Goal: Find specific page/section: Find specific page/section

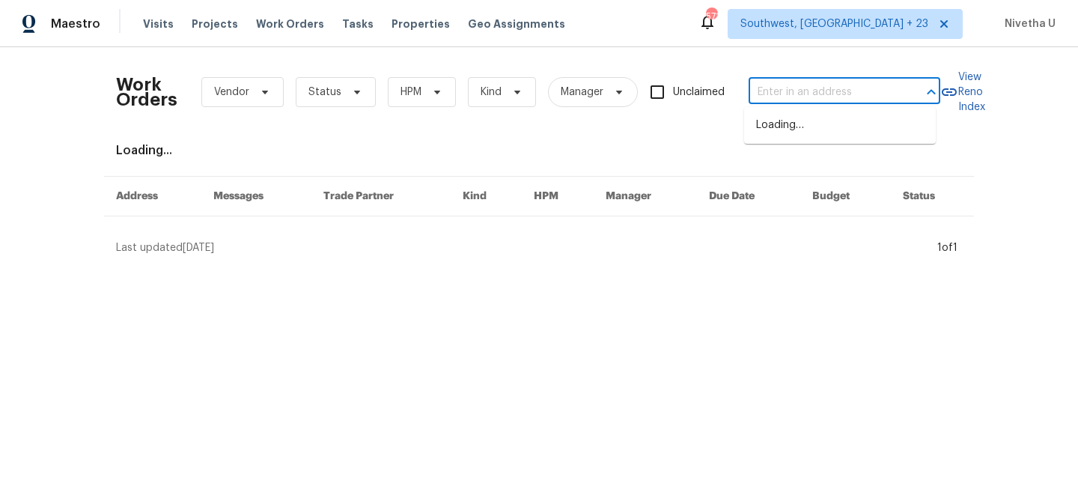
click at [806, 88] on input "text" at bounding box center [824, 92] width 150 height 23
paste input "[STREET_ADDRESS]"
type input "[STREET_ADDRESS]"
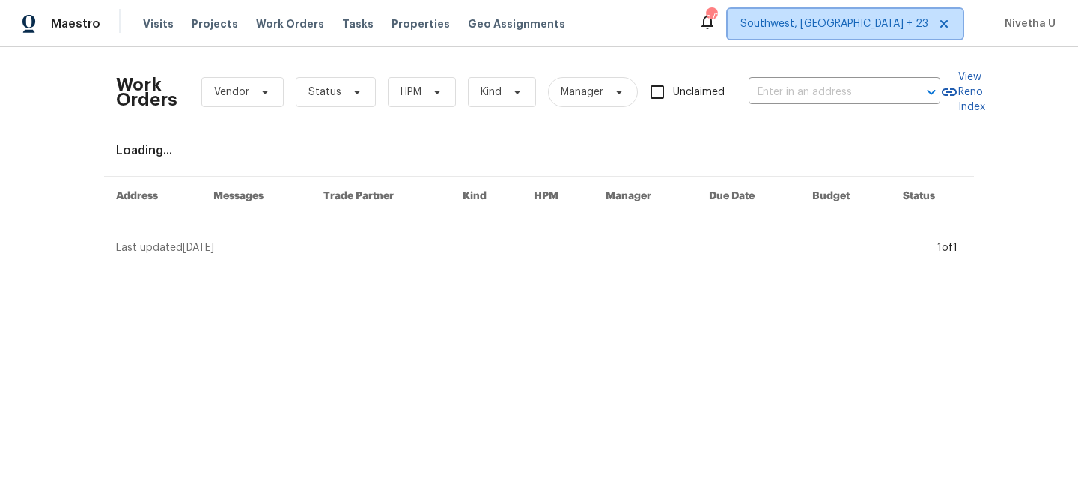
scroll to position [0, 0]
click at [857, 23] on span "Southwest, [GEOGRAPHIC_DATA] + 23" at bounding box center [835, 23] width 188 height 15
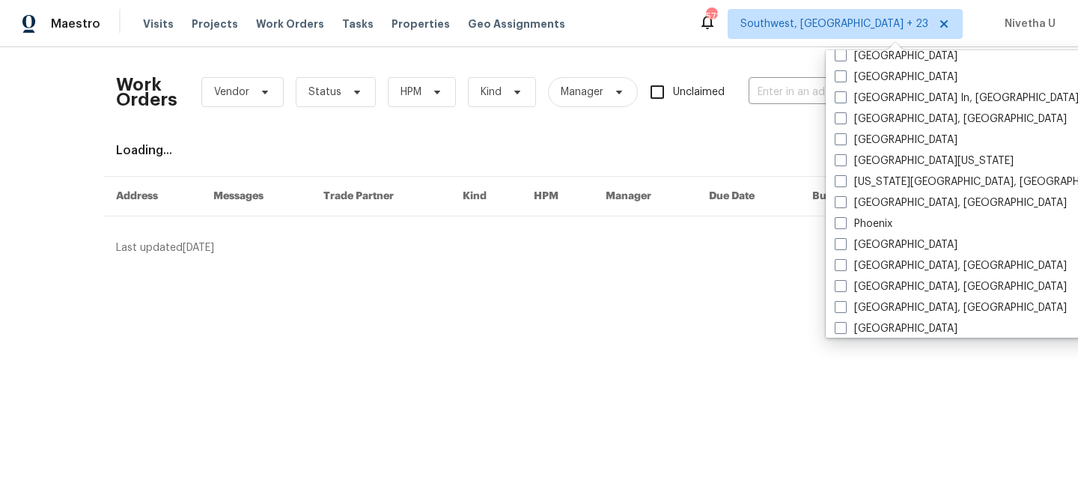
scroll to position [810, 0]
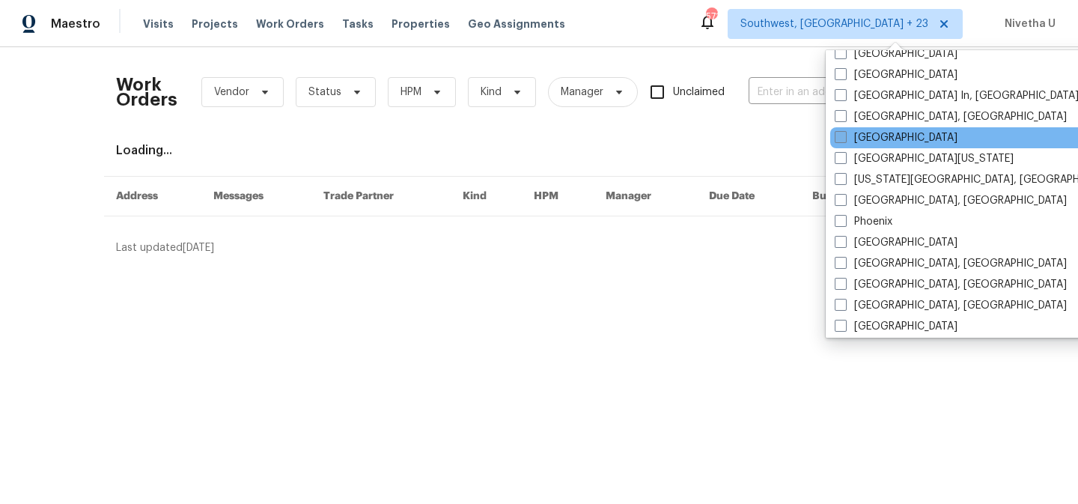
click at [886, 137] on label "[GEOGRAPHIC_DATA]" at bounding box center [896, 137] width 123 height 15
click at [845, 137] on input "[GEOGRAPHIC_DATA]" at bounding box center [840, 135] width 10 height 10
checkbox input "true"
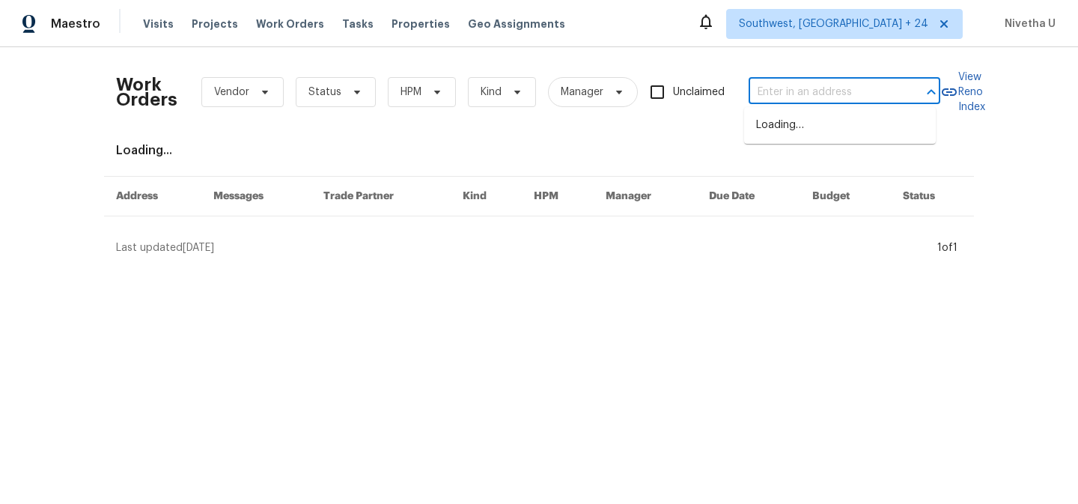
click at [758, 85] on input "text" at bounding box center [824, 92] width 150 height 23
paste input "[STREET_ADDRESS]"
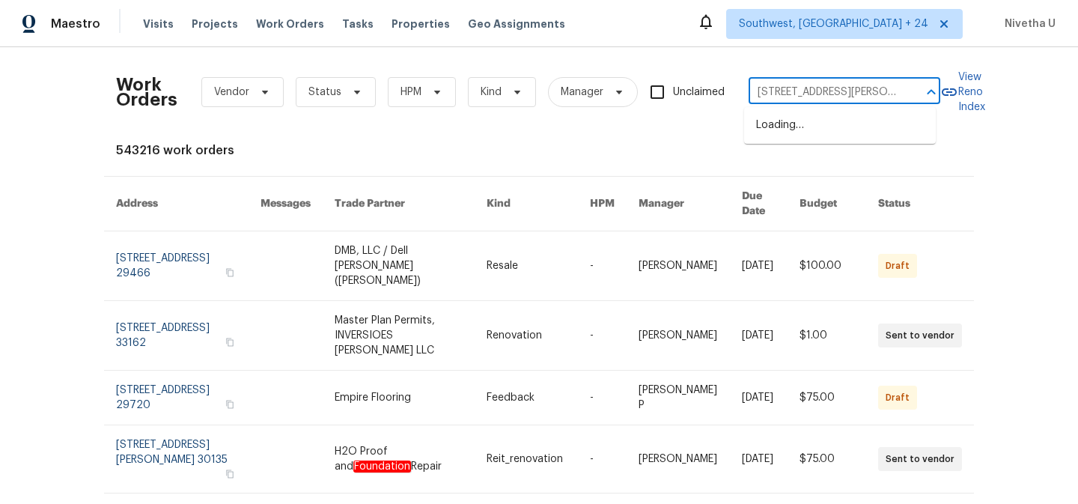
type input "[STREET_ADDRESS][PERSON_NAME]"
click at [826, 128] on li "[STREET_ADDRESS]" at bounding box center [840, 125] width 192 height 25
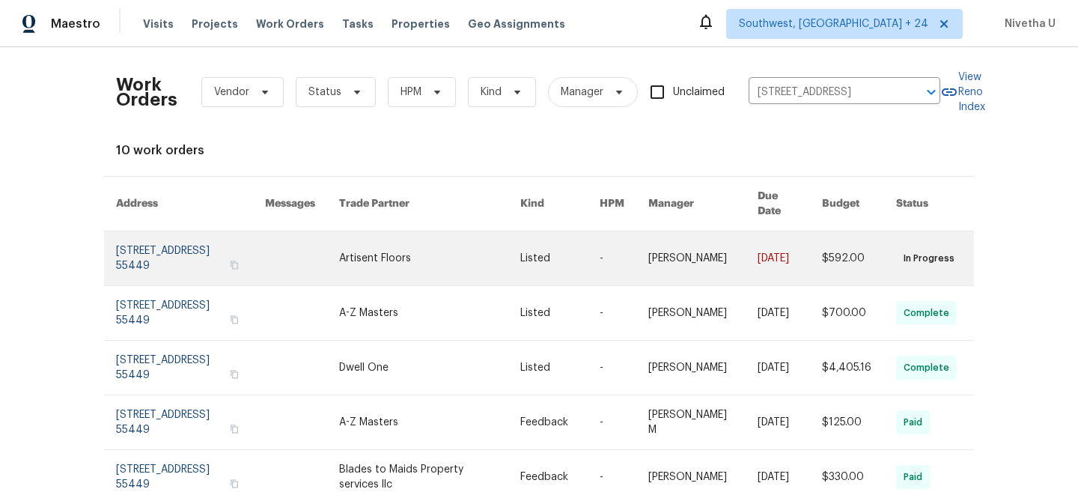
click at [137, 246] on link at bounding box center [190, 258] width 149 height 54
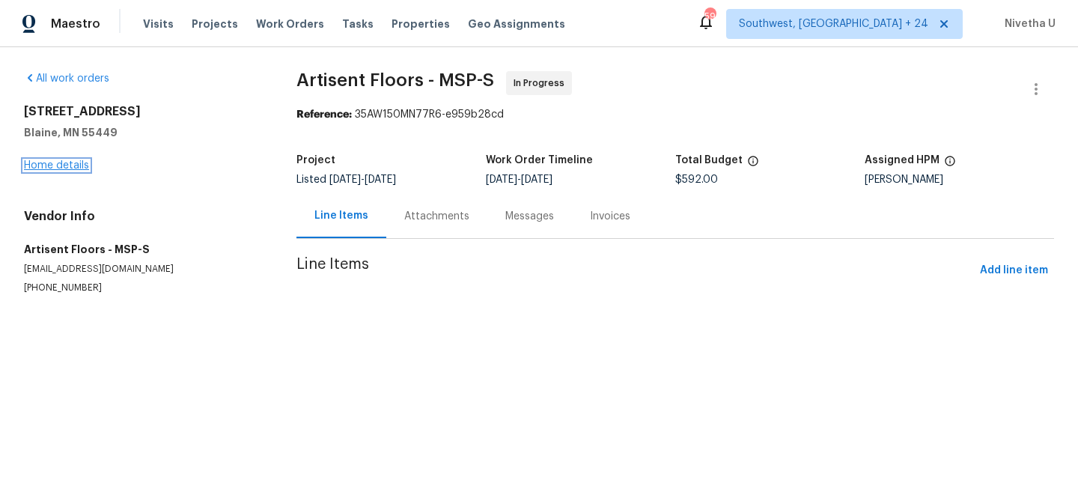
click at [49, 170] on link "Home details" at bounding box center [56, 165] width 65 height 10
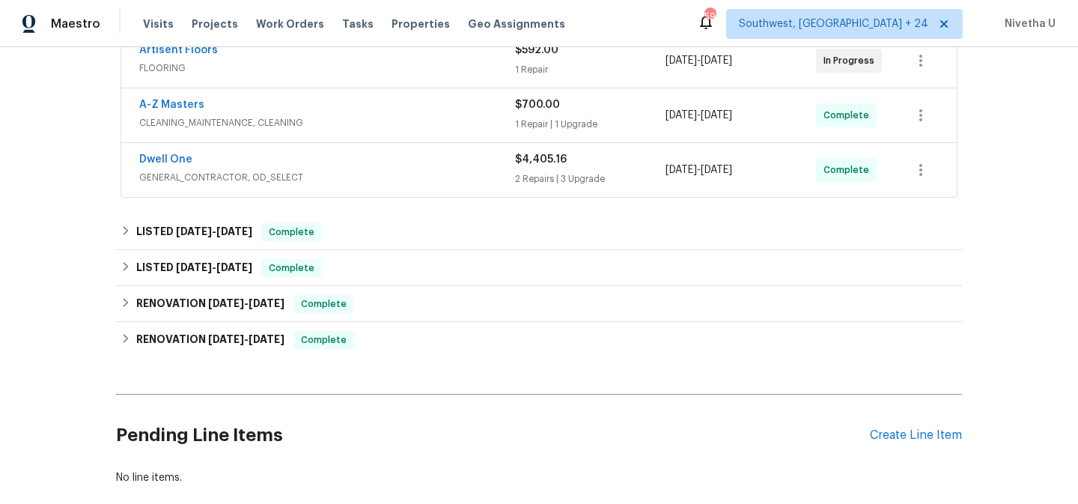
scroll to position [306, 0]
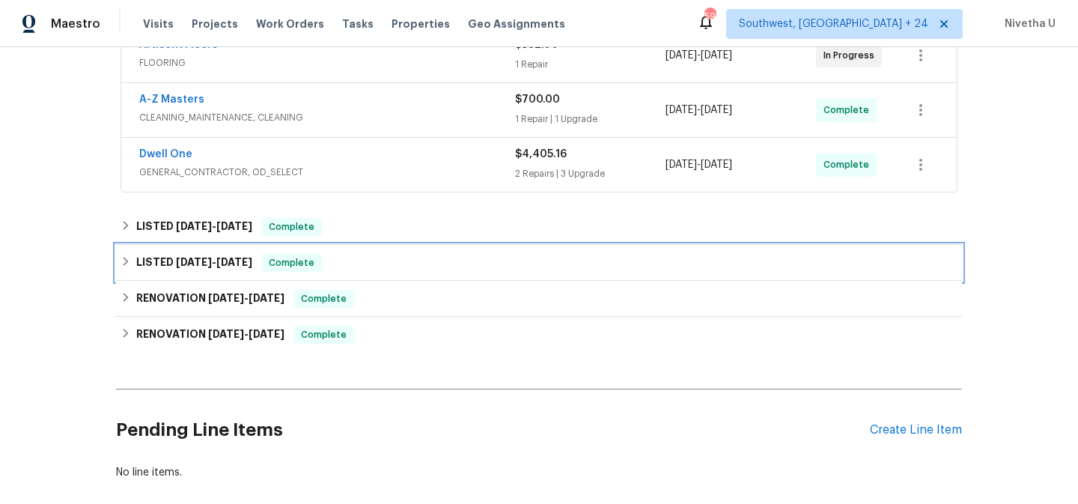
click at [338, 267] on div "LISTED [DATE] - [DATE] Complete" at bounding box center [539, 263] width 837 height 18
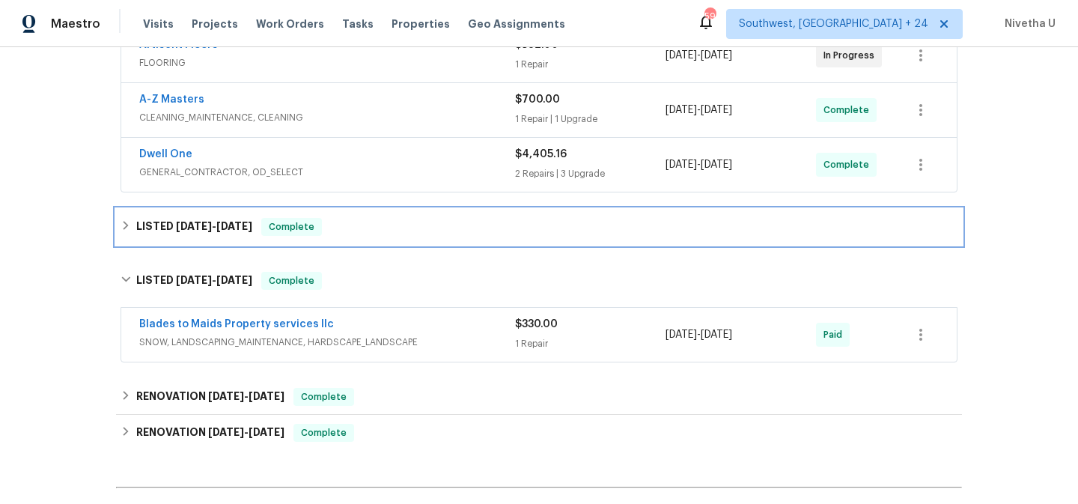
click at [333, 227] on div "LISTED [DATE] - [DATE] Complete" at bounding box center [539, 227] width 837 height 18
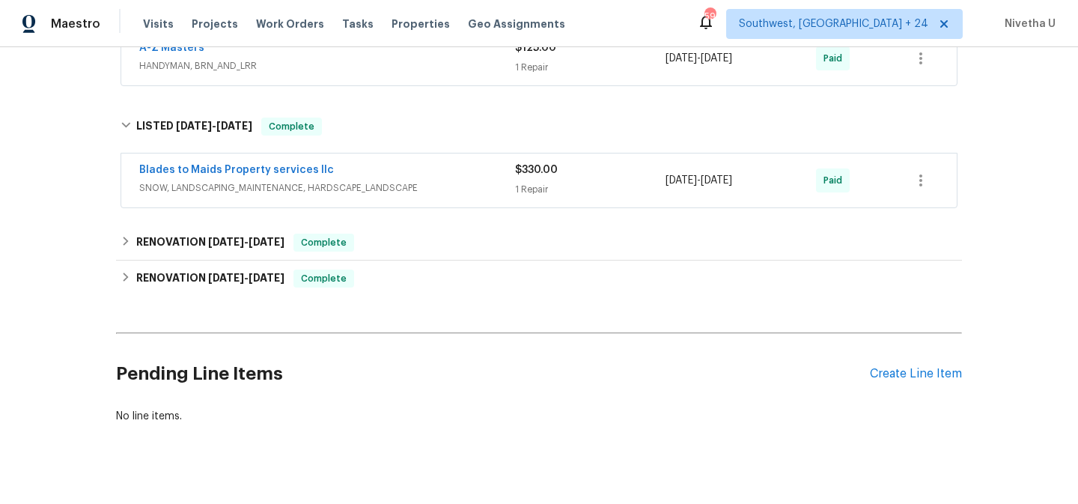
scroll to position [534, 0]
click at [466, 188] on span "SNOW, LANDSCAPING_MAINTENANCE, HARDSCAPE_LANDSCAPE" at bounding box center [327, 188] width 376 height 15
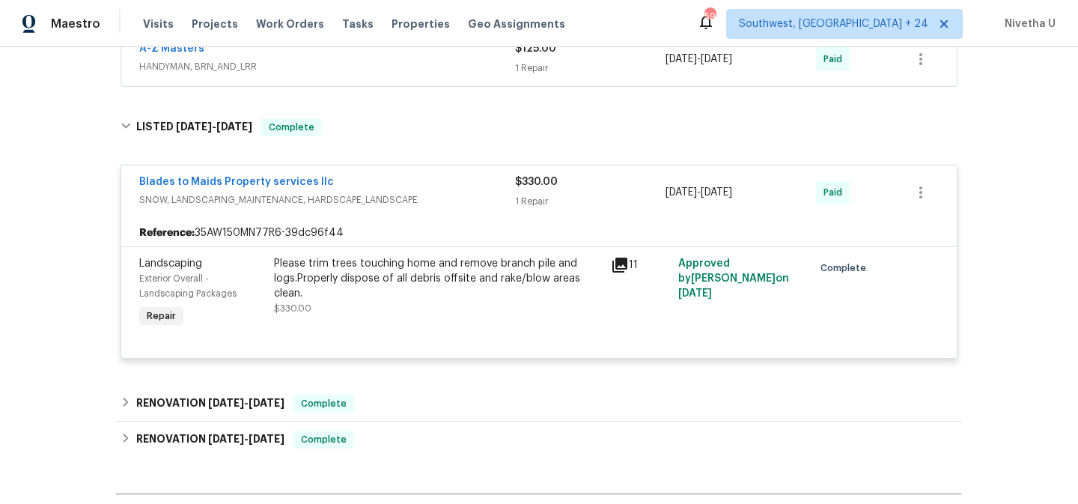
click at [466, 188] on div "Blades to Maids Property services llc" at bounding box center [327, 183] width 376 height 18
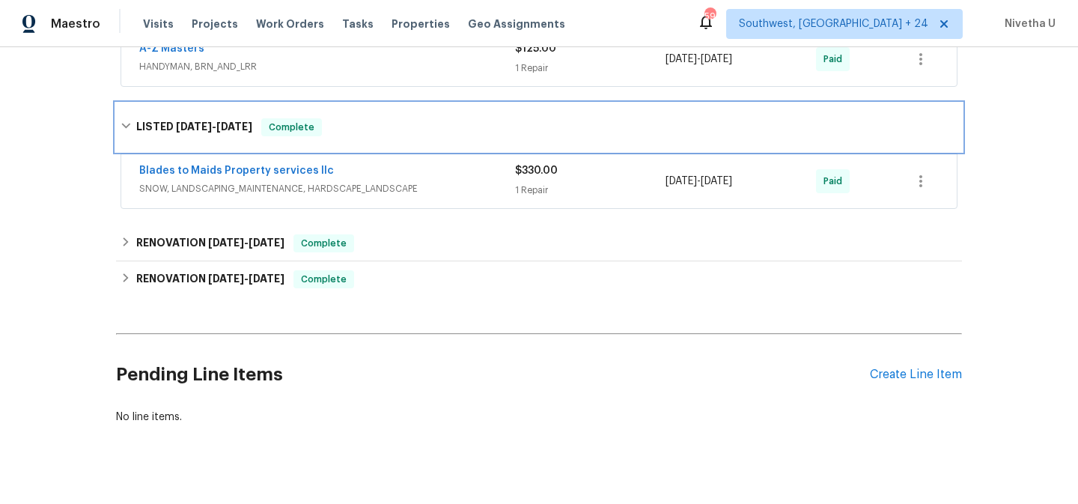
drag, startPoint x: 430, startPoint y: 131, endPoint x: 430, endPoint y: 273, distance: 142.3
click at [430, 132] on div "LISTED [DATE] - [DATE] Complete" at bounding box center [539, 127] width 837 height 18
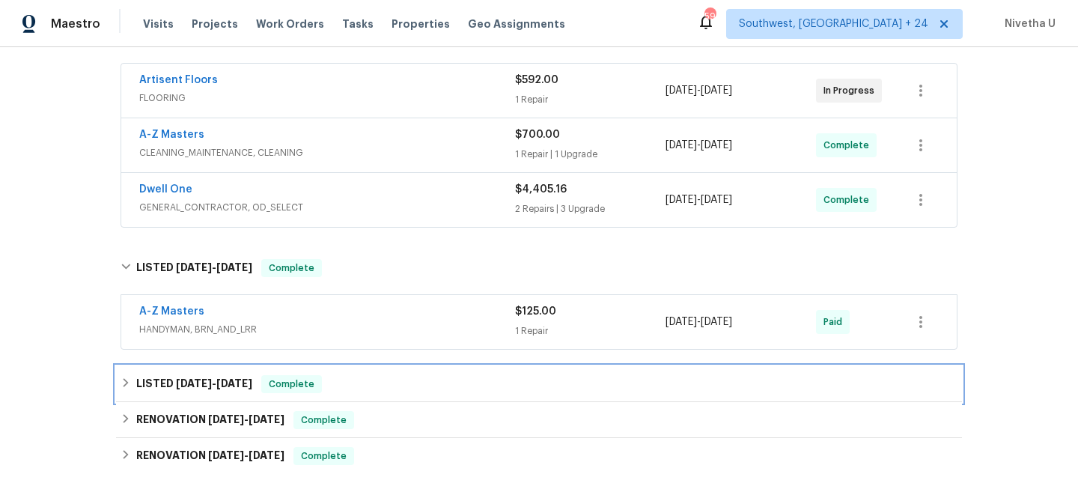
scroll to position [216, 0]
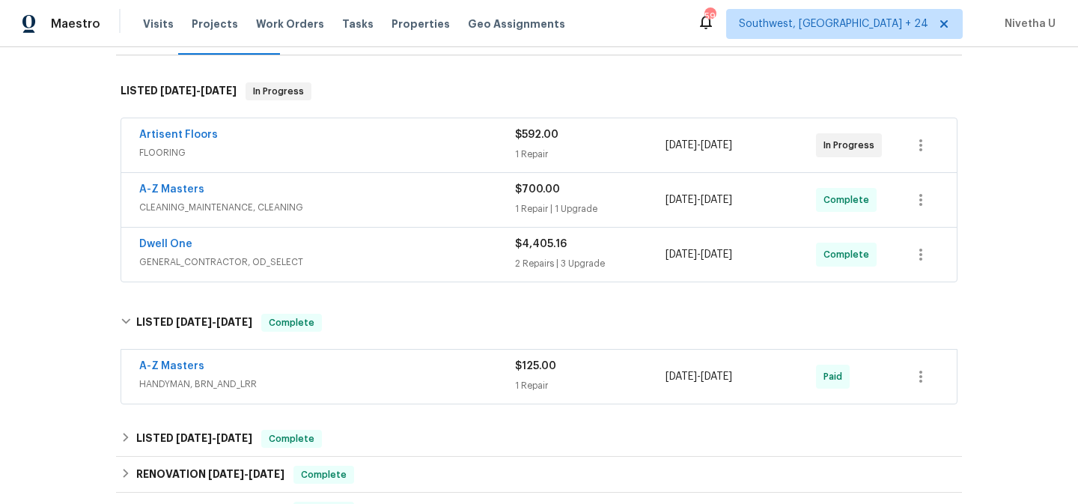
click at [398, 377] on span "HANDYMAN, BRN_AND_LRR" at bounding box center [327, 384] width 376 height 15
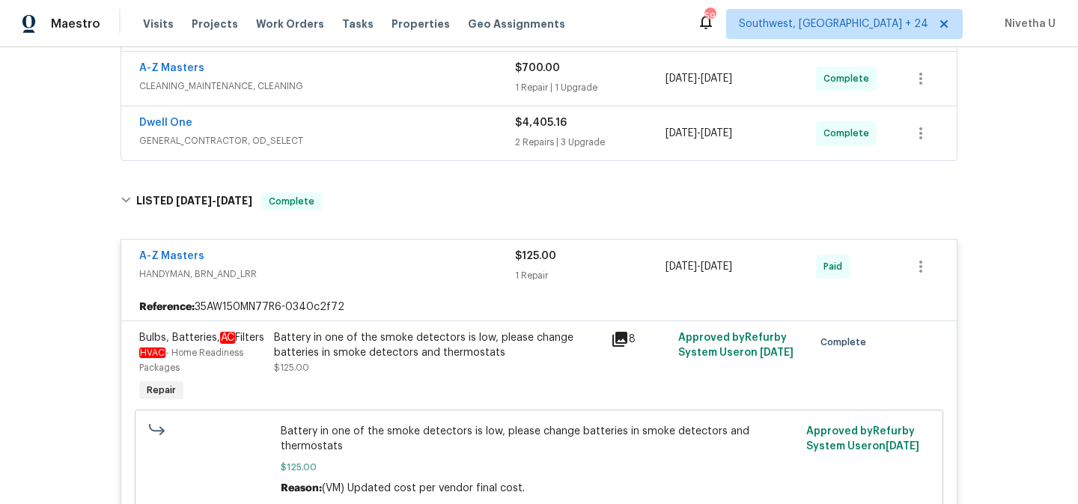
scroll to position [330, 0]
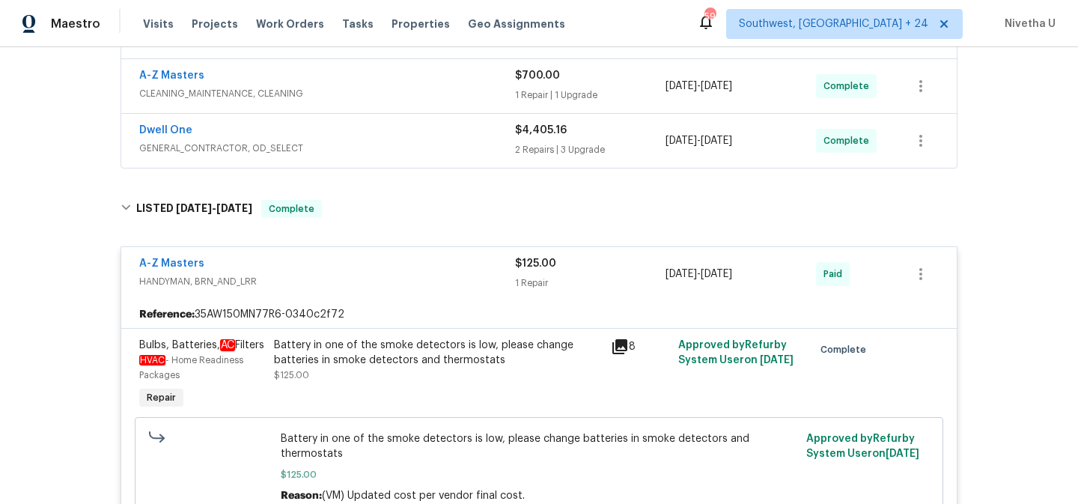
click at [398, 269] on div "A-Z Masters" at bounding box center [327, 265] width 376 height 18
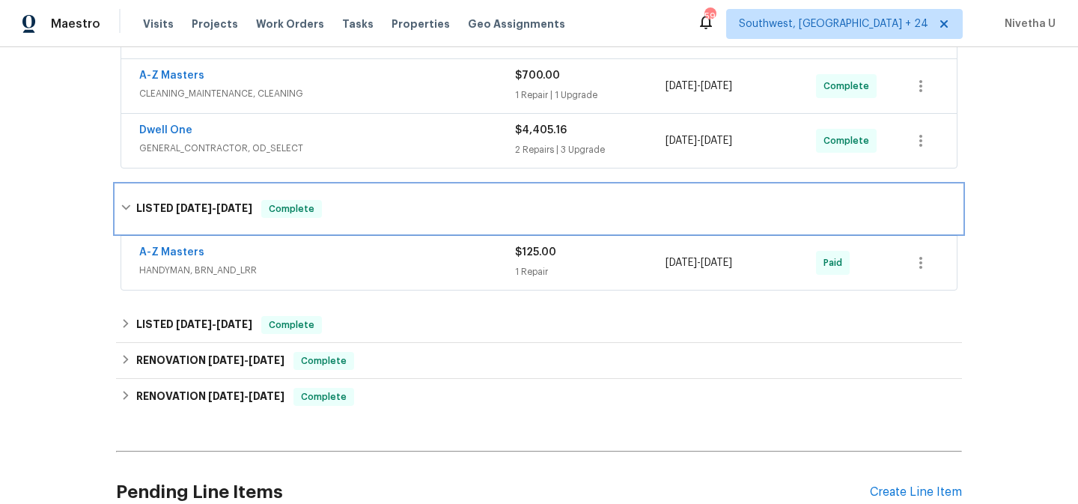
click at [377, 222] on div "LISTED [DATE] - [DATE] Complete" at bounding box center [539, 209] width 846 height 48
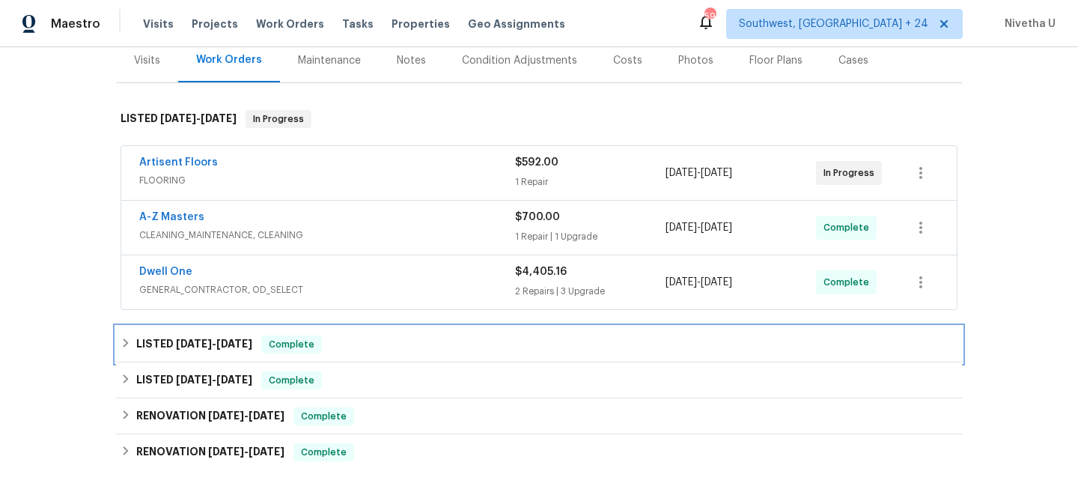
scroll to position [192, 0]
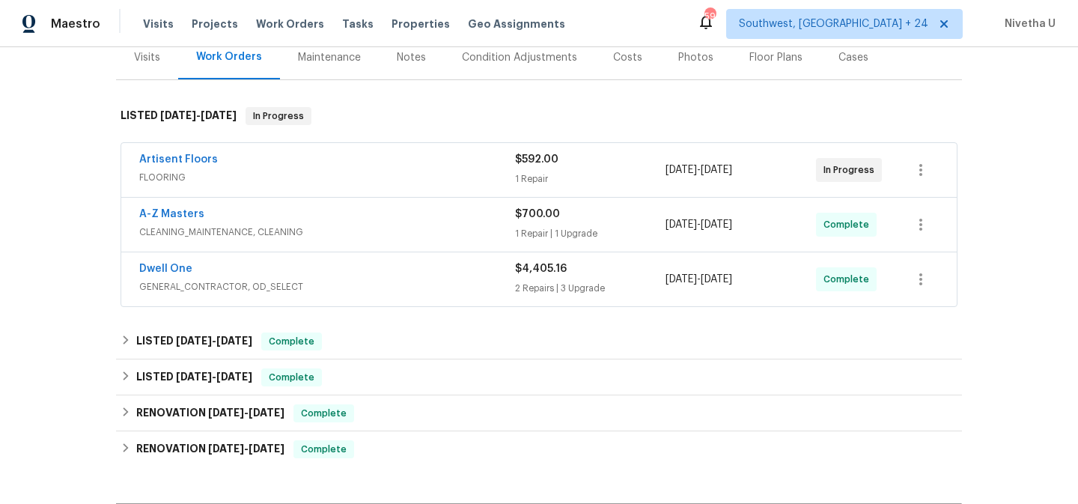
click at [372, 269] on div "Dwell One" at bounding box center [327, 270] width 376 height 18
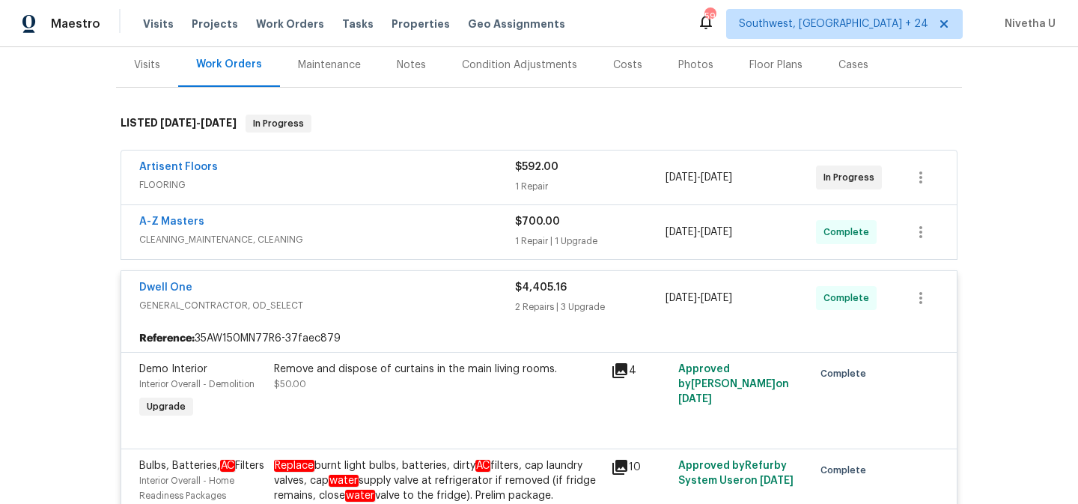
scroll to position [183, 0]
click at [343, 323] on div "Dwell One GENERAL_CONTRACTOR, OD_SELECT $4,405.16 2 Repairs | 3 Upgrade [DATE] …" at bounding box center [539, 299] width 836 height 54
click at [335, 294] on div "Dwell One" at bounding box center [327, 290] width 376 height 18
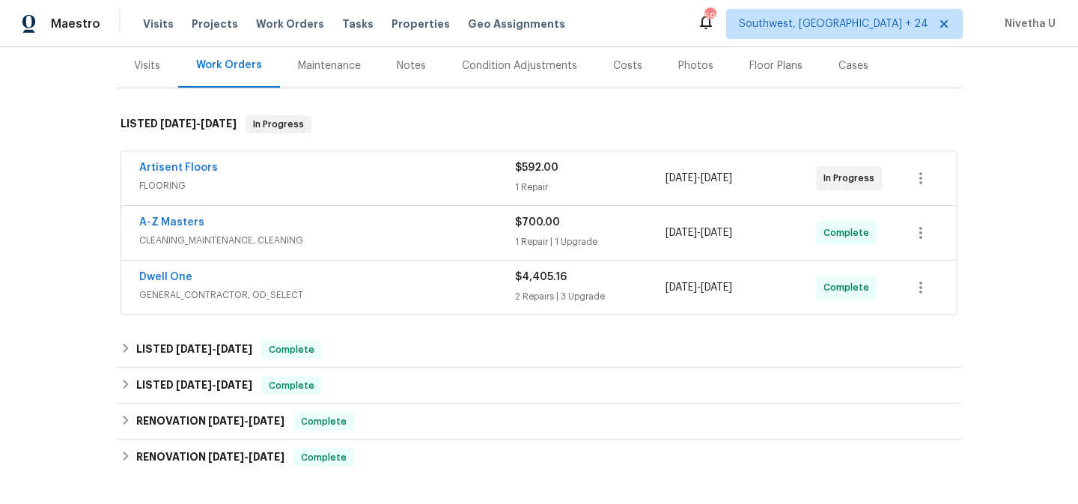
click at [348, 248] on div "A-Z Masters CLEANING_MAINTENANCE, CLEANING" at bounding box center [327, 233] width 376 height 36
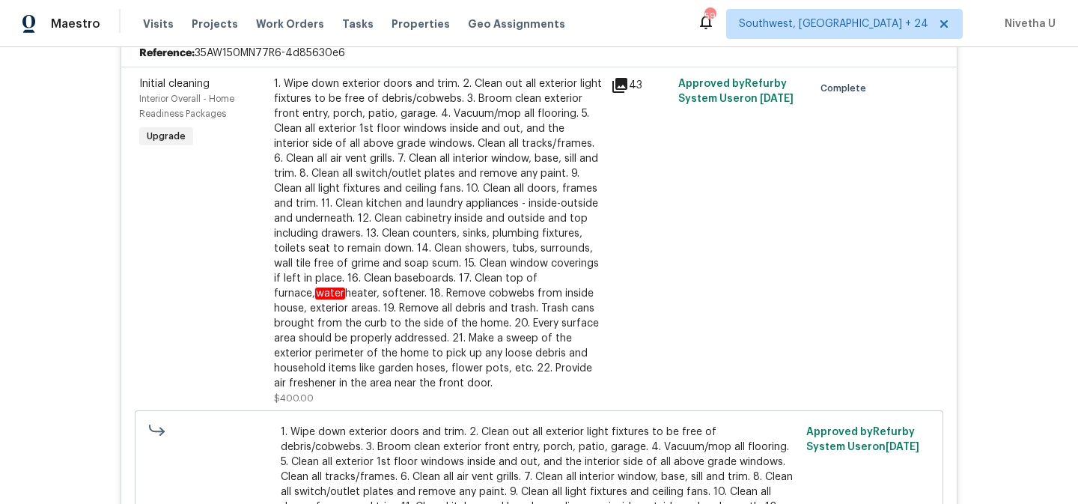
scroll to position [25, 0]
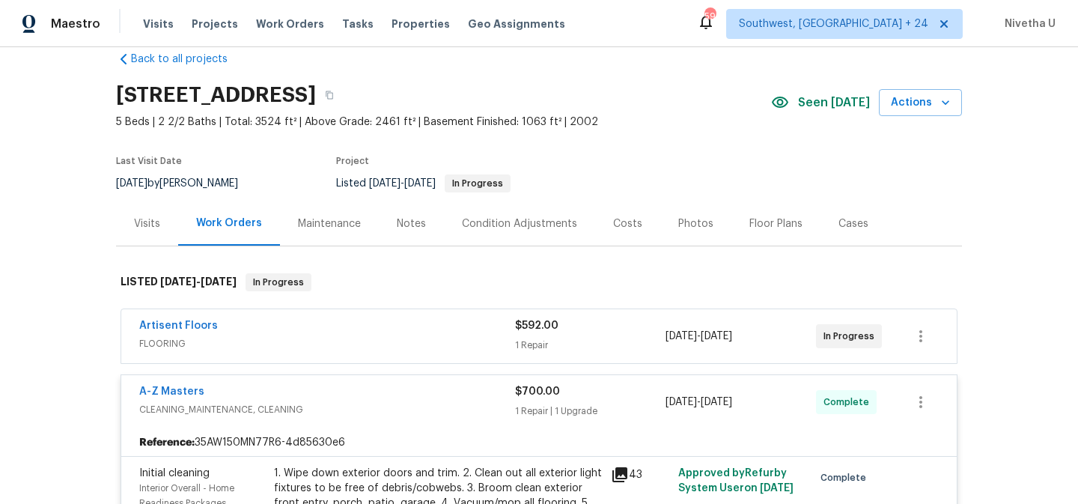
click at [347, 403] on span "CLEANING_MAINTENANCE, CLEANING" at bounding box center [327, 409] width 376 height 15
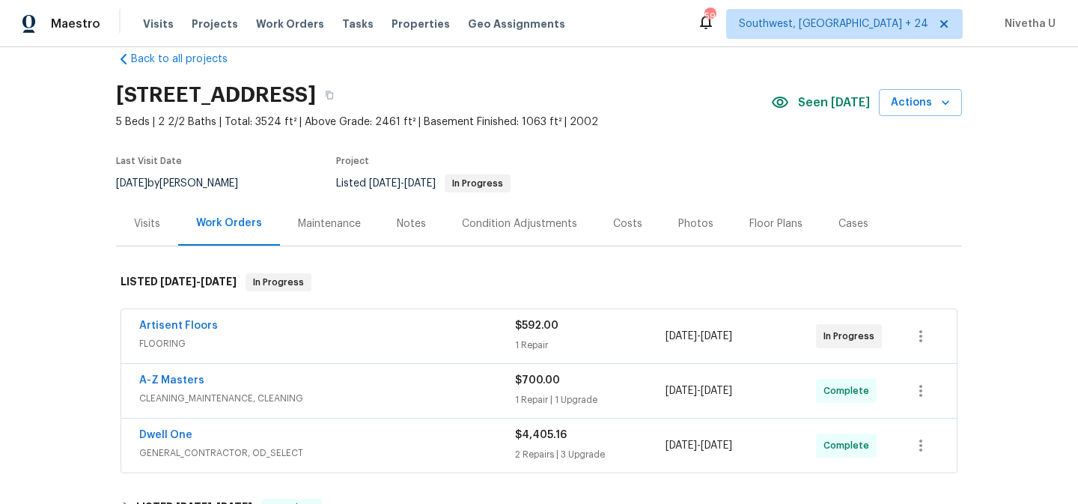
scroll to position [76, 0]
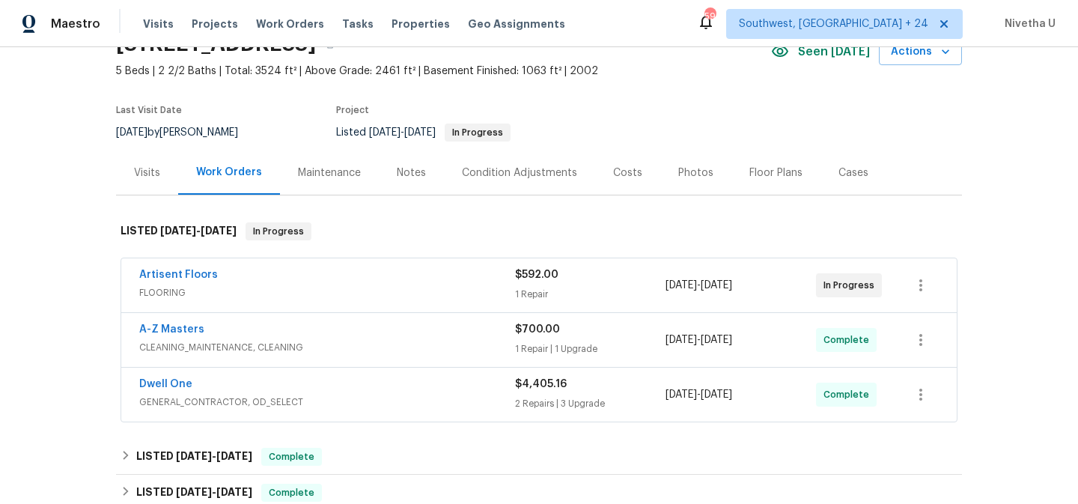
click at [331, 273] on div "Artisent Floors" at bounding box center [327, 276] width 376 height 18
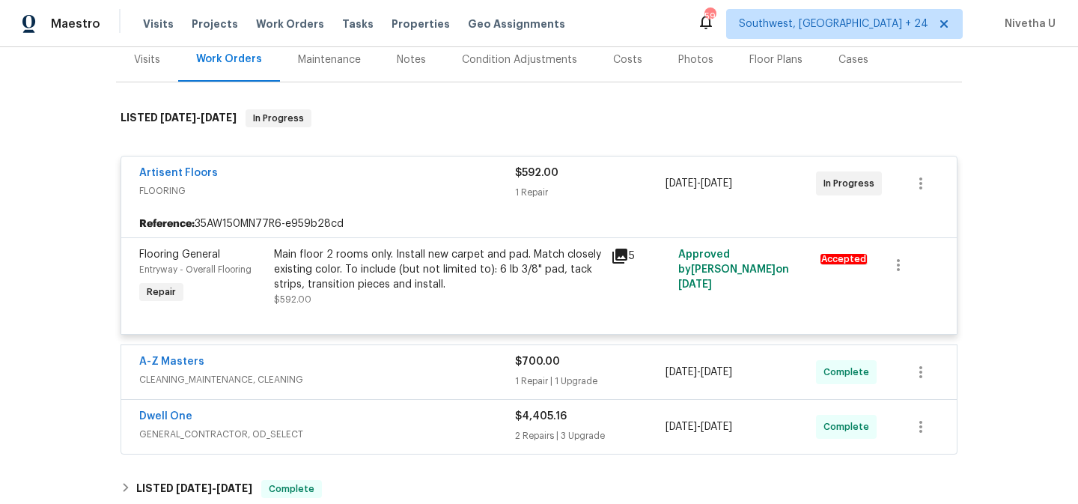
scroll to position [228, 0]
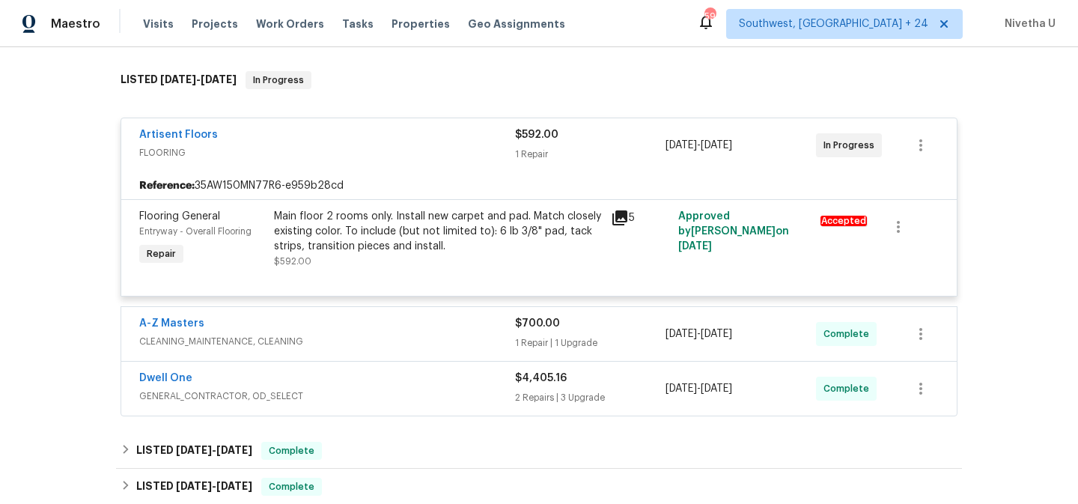
click at [340, 138] on div "Artisent Floors" at bounding box center [327, 136] width 376 height 18
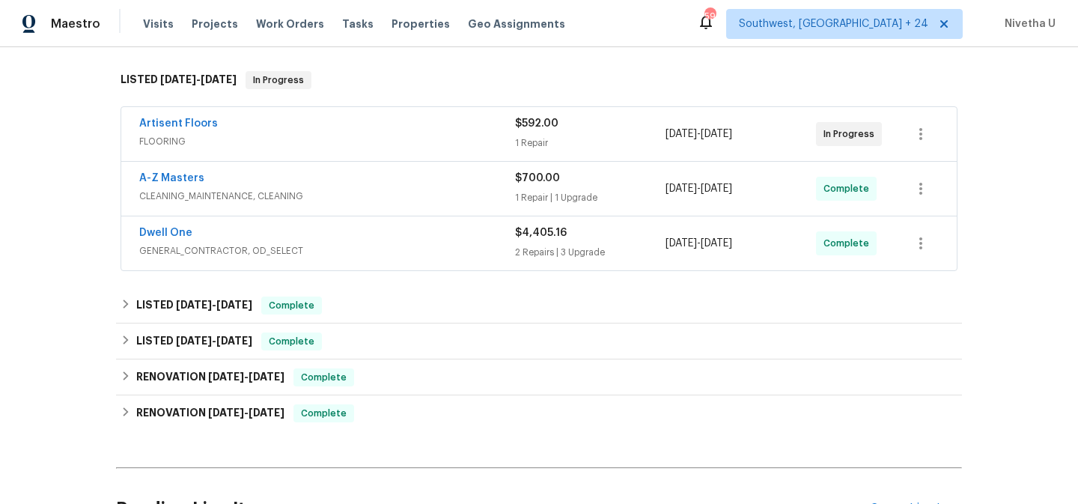
click at [352, 181] on div "A-Z Masters" at bounding box center [327, 180] width 376 height 18
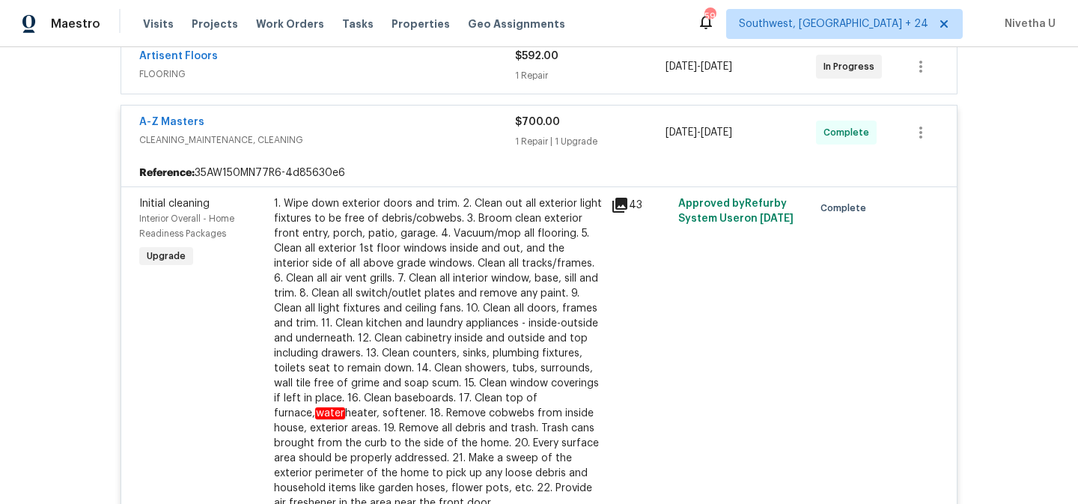
scroll to position [133, 0]
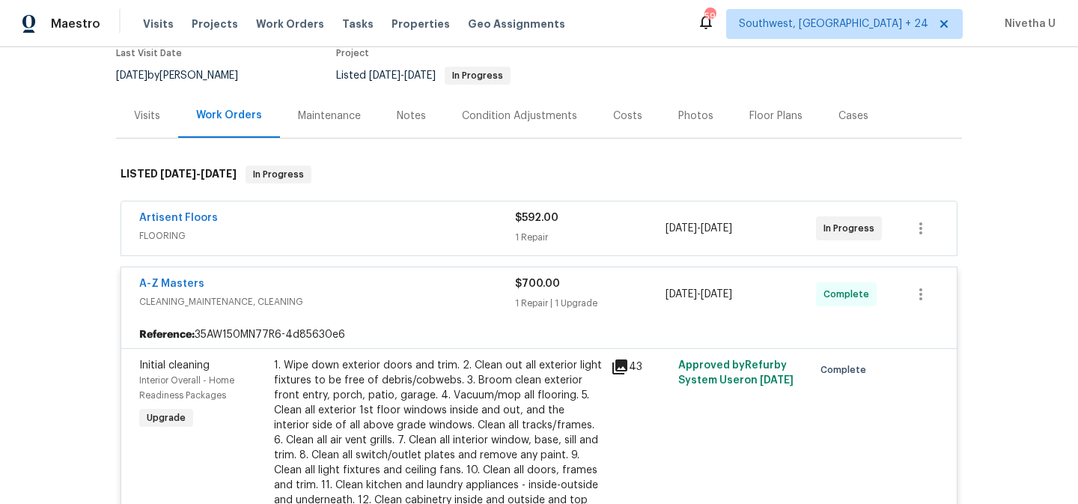
click at [361, 279] on div "A-Z Masters" at bounding box center [327, 285] width 376 height 18
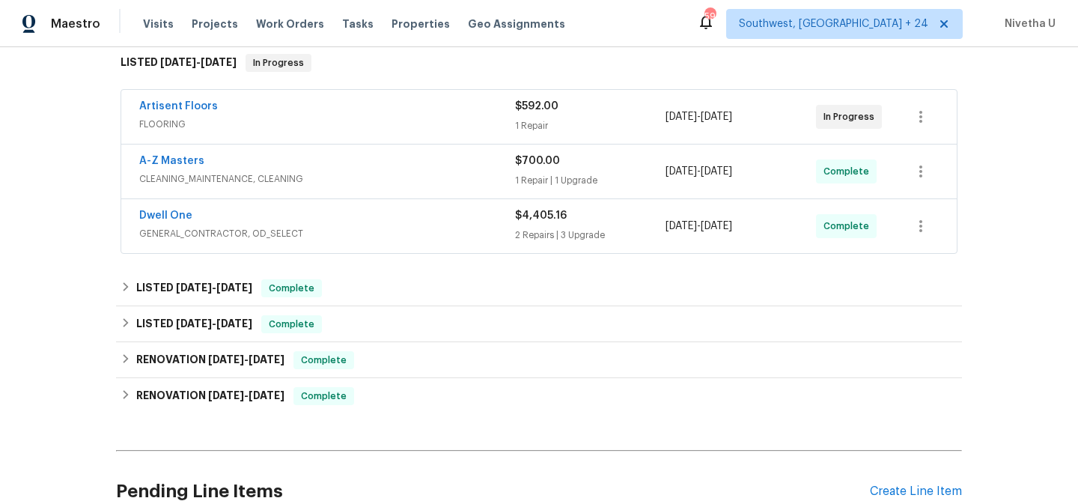
scroll to position [285, 0]
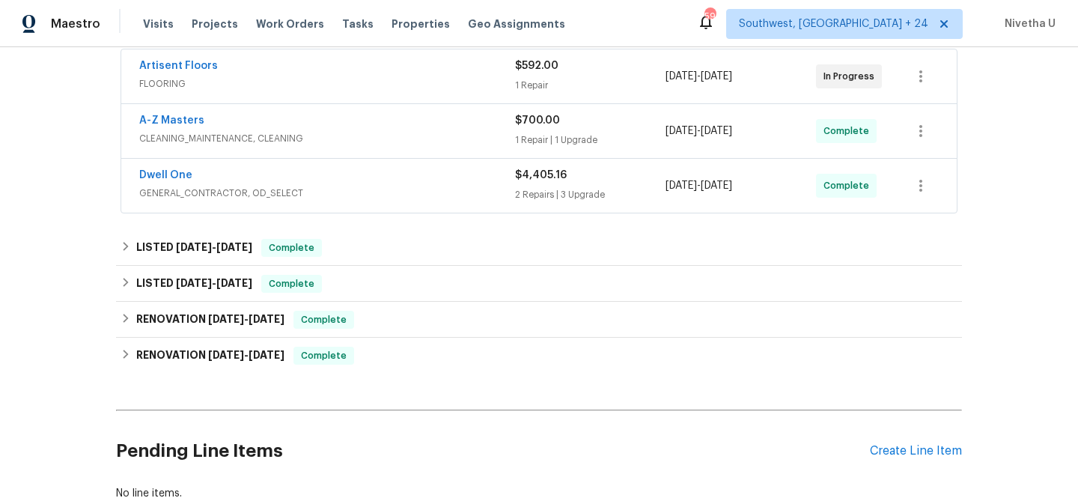
click at [371, 170] on div "Dwell One" at bounding box center [327, 177] width 376 height 18
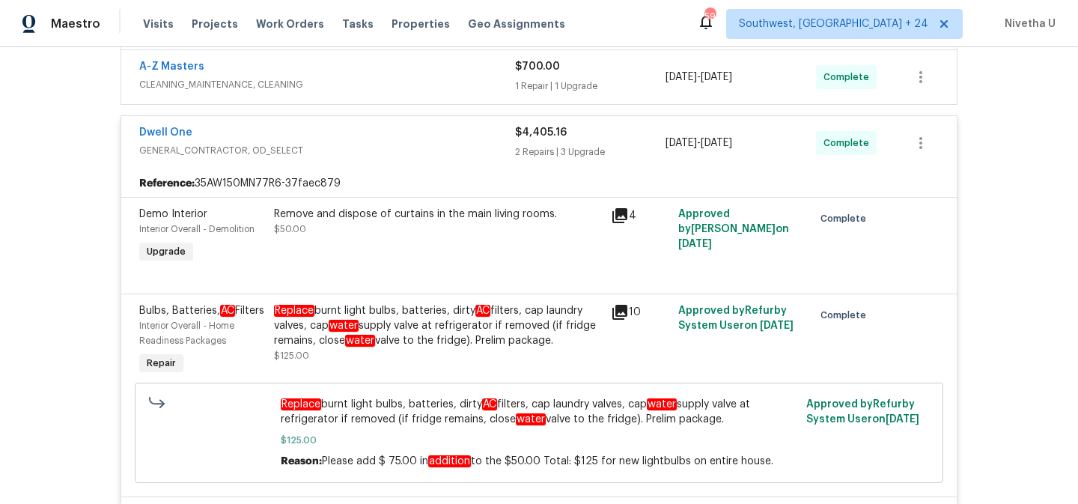
scroll to position [321, 0]
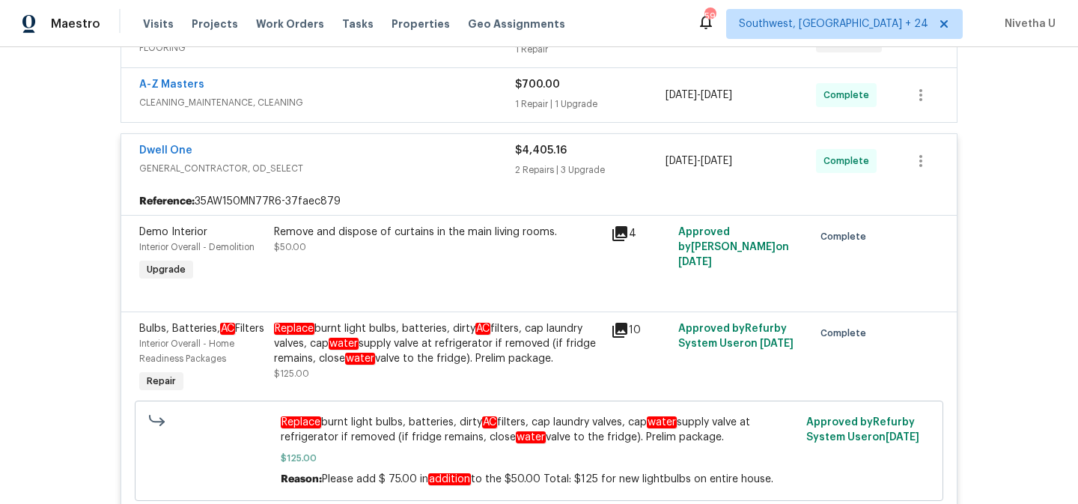
click at [393, 164] on span "GENERAL_CONTRACTOR, OD_SELECT" at bounding box center [327, 168] width 376 height 15
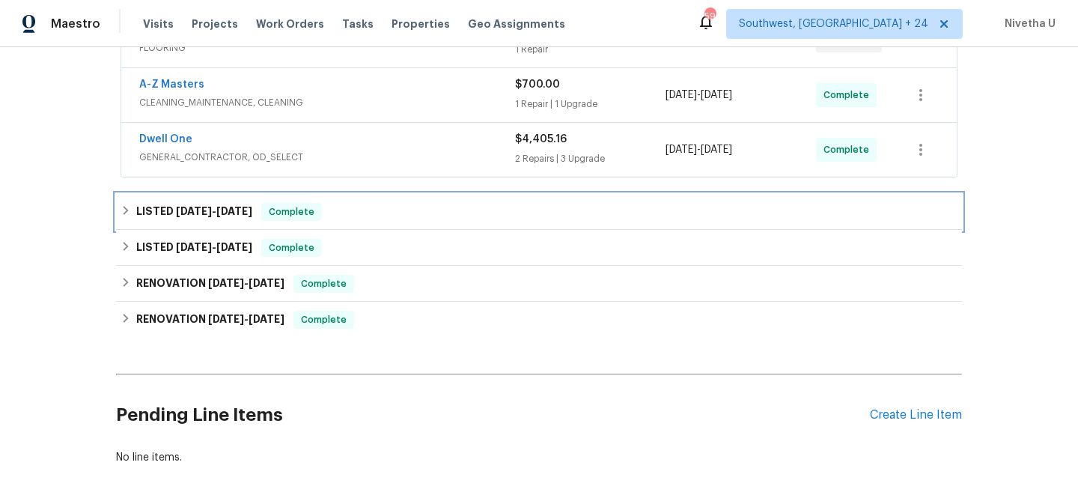
click at [383, 210] on div "LISTED [DATE] - [DATE] Complete" at bounding box center [539, 212] width 837 height 18
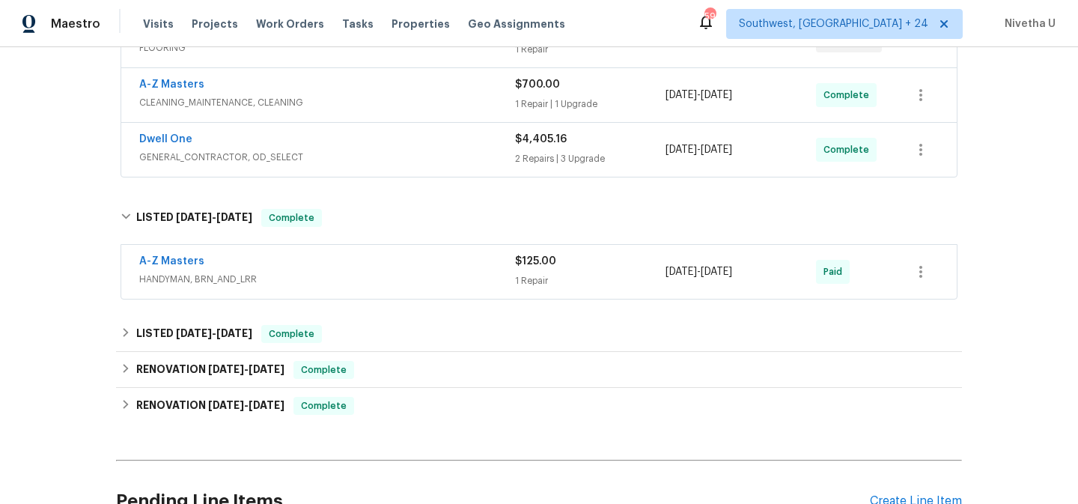
click at [379, 273] on span "HANDYMAN, BRN_AND_LRR" at bounding box center [327, 279] width 376 height 15
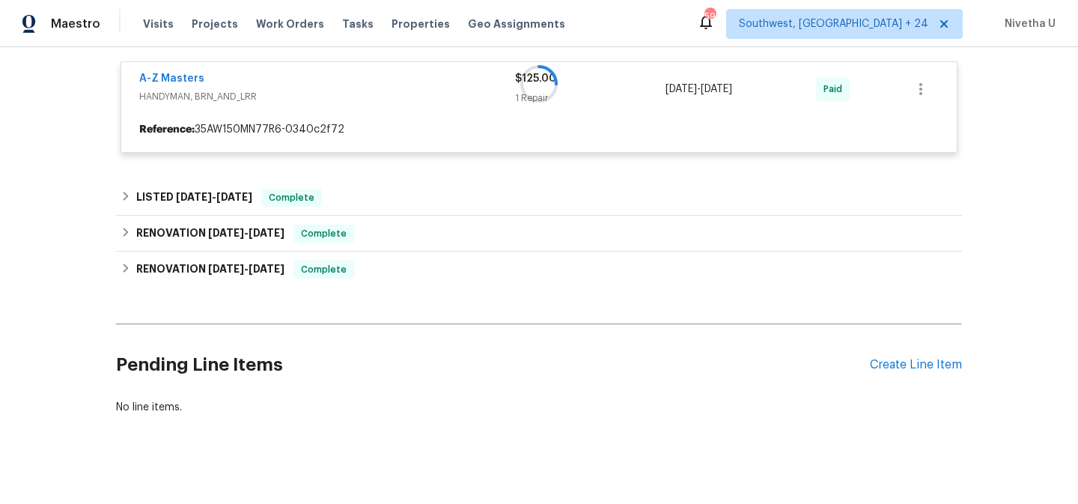
scroll to position [516, 0]
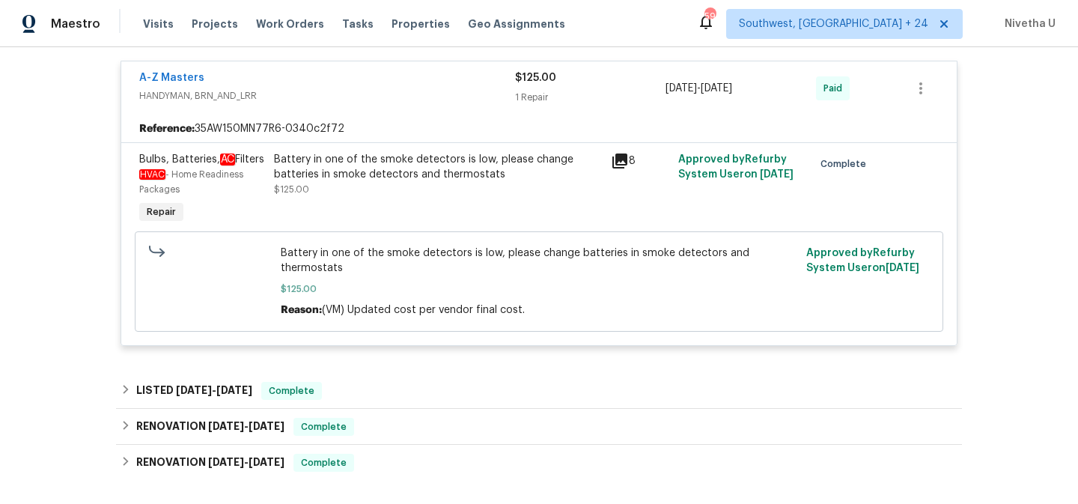
click at [351, 105] on div "A-Z Masters HANDYMAN, BRN_AND_LRR" at bounding box center [327, 88] width 376 height 36
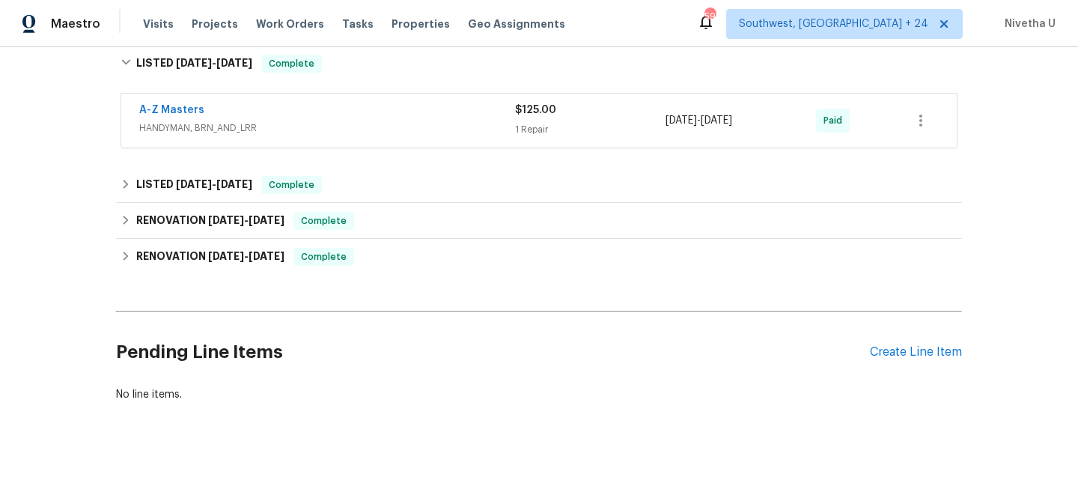
scroll to position [482, 0]
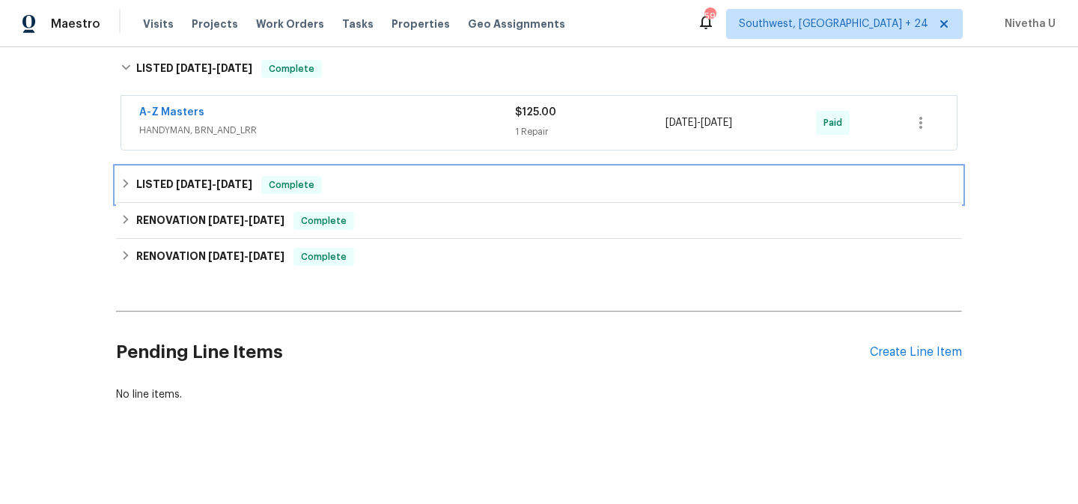
click at [332, 183] on div "LISTED [DATE] - [DATE] Complete" at bounding box center [539, 185] width 846 height 36
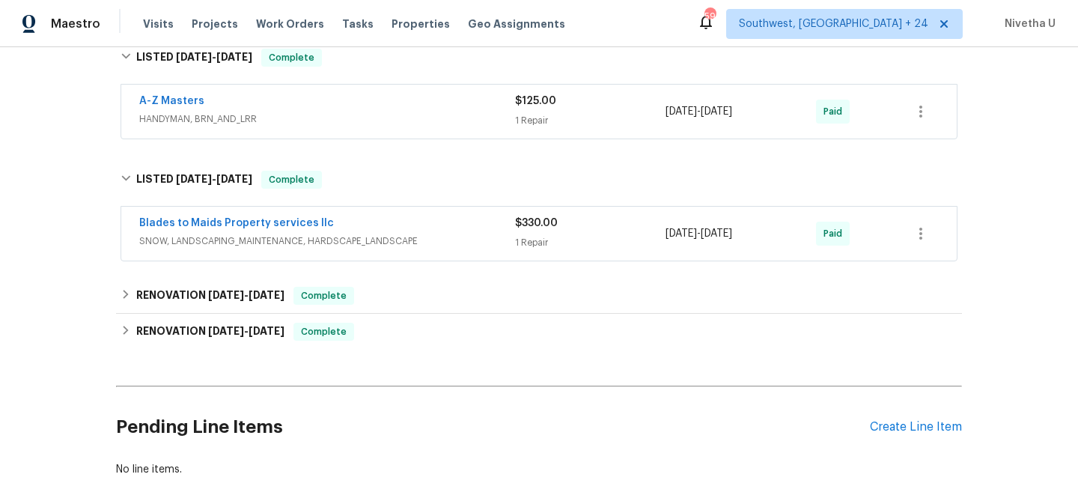
click at [430, 226] on div "Blades to Maids Property services llc" at bounding box center [327, 225] width 376 height 18
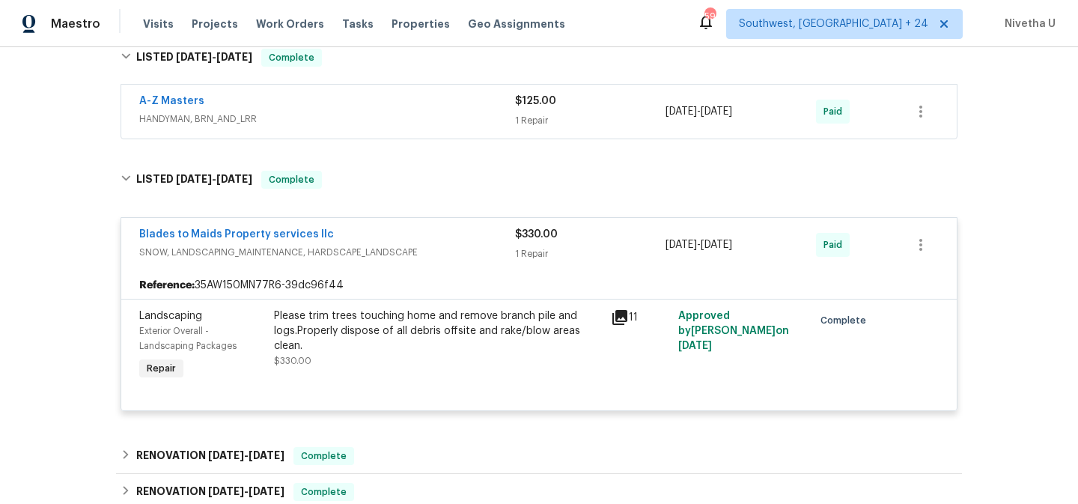
click at [437, 252] on span "SNOW, LANDSCAPING_MAINTENANCE, HARDSCAPE_LANDSCAPE" at bounding box center [327, 252] width 376 height 15
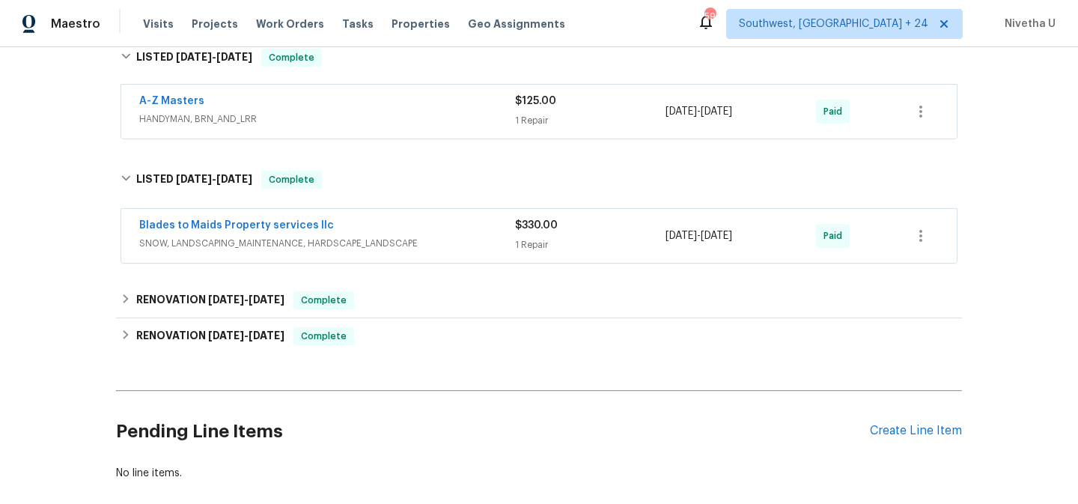
click at [431, 208] on div "Blades to Maids Property services llc SNOW, LANDSCAPING_MAINTENANCE, HARDSCAPE_…" at bounding box center [539, 235] width 837 height 55
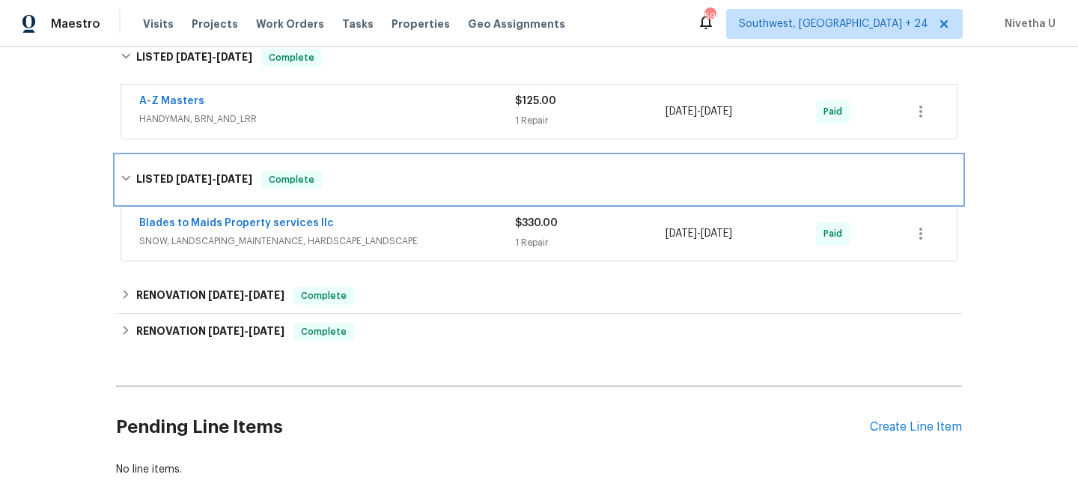
click at [358, 188] on div "LISTED [DATE] - [DATE] Complete" at bounding box center [539, 180] width 837 height 18
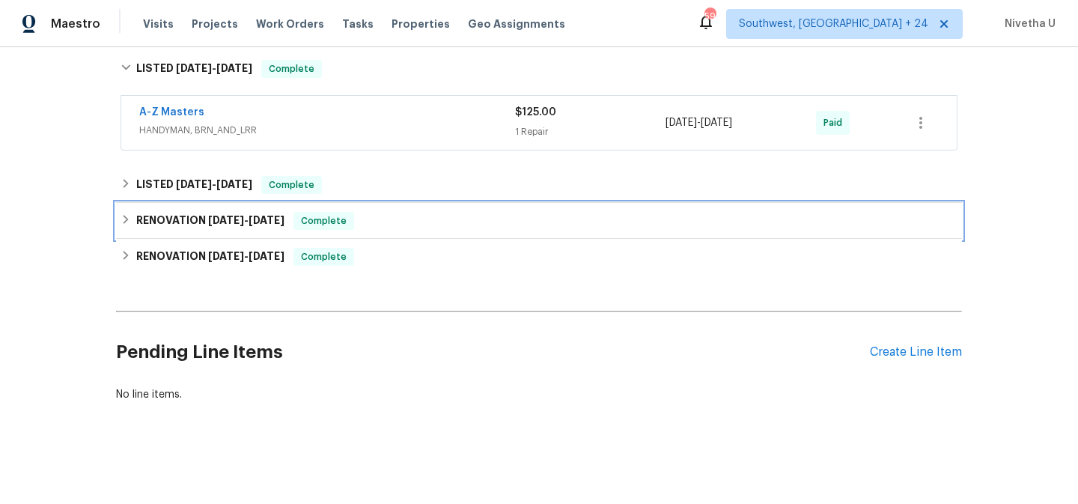
click at [362, 216] on div "RENOVATION [DATE] - [DATE] Complete" at bounding box center [539, 221] width 837 height 18
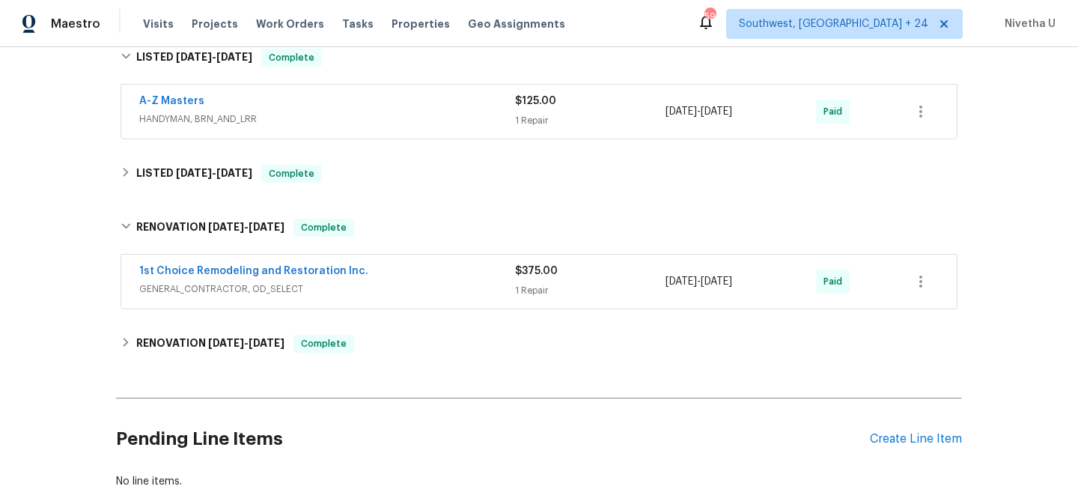
click at [393, 291] on span "GENERAL_CONTRACTOR, OD_SELECT" at bounding box center [327, 289] width 376 height 15
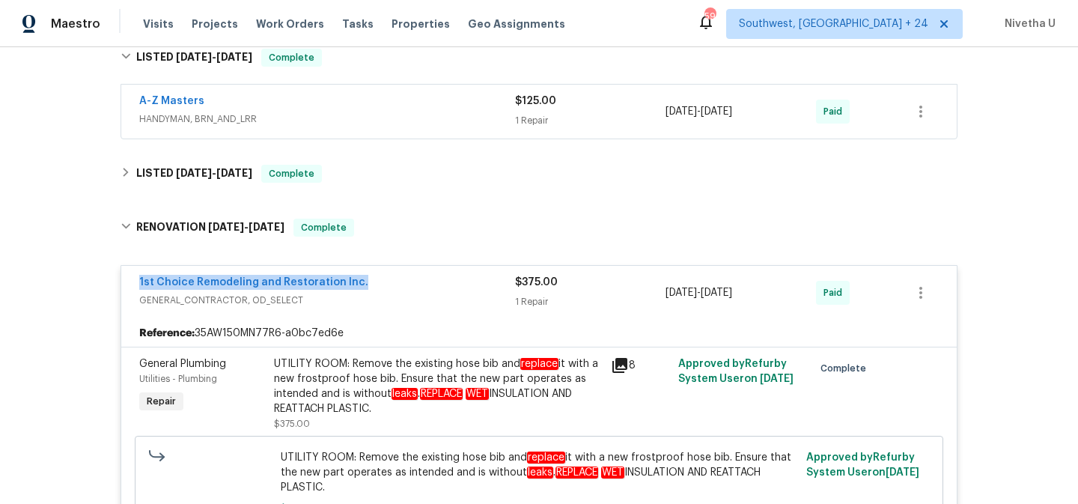
drag, startPoint x: 372, startPoint y: 288, endPoint x: 395, endPoint y: 223, distance: 68.5
click at [395, 223] on div "RENOVATION [DATE] - [DATE] Complete 1st Choice Remodeling and Restoration Inc. …" at bounding box center [539, 392] width 846 height 377
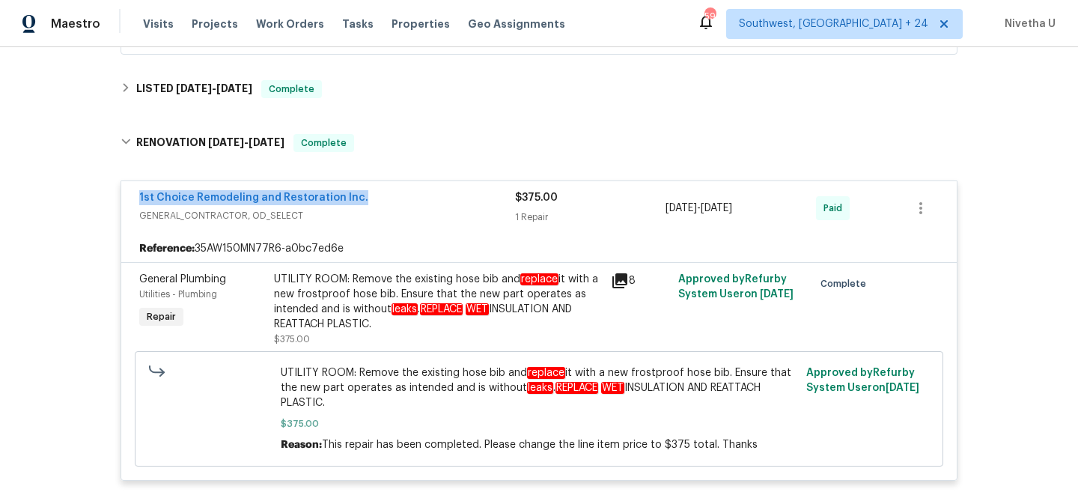
scroll to position [563, 0]
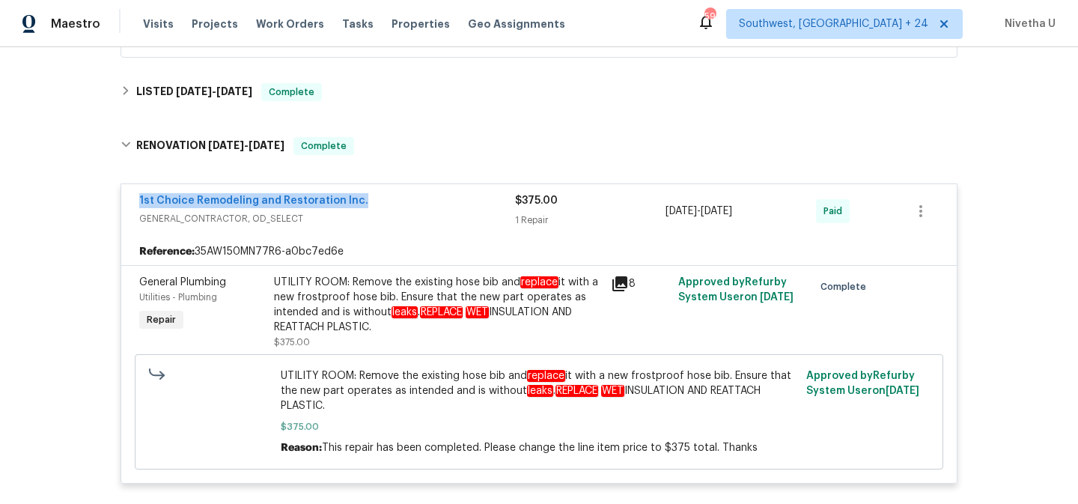
click at [397, 209] on div "1st Choice Remodeling and Restoration Inc." at bounding box center [327, 202] width 376 height 18
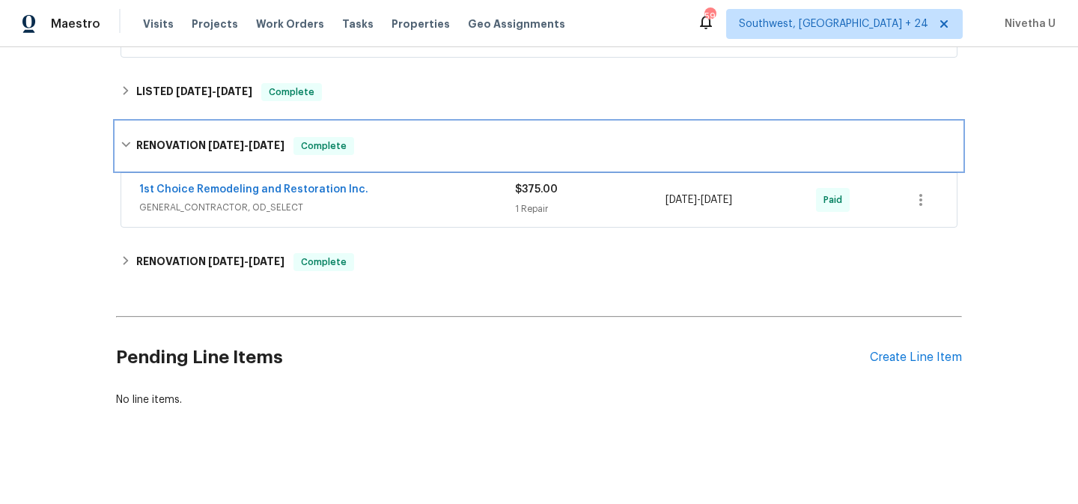
click at [378, 163] on div "RENOVATION [DATE] - [DATE] Complete" at bounding box center [539, 146] width 846 height 48
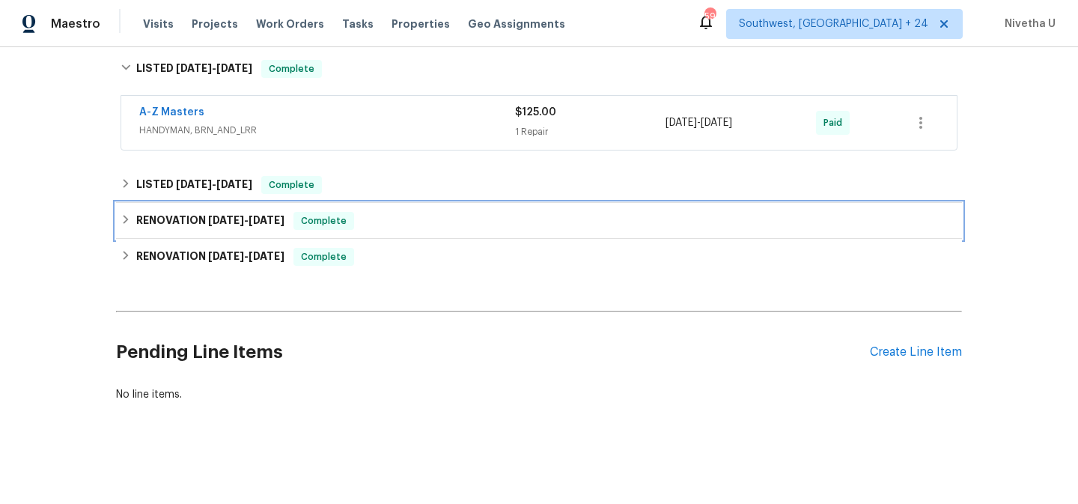
scroll to position [482, 0]
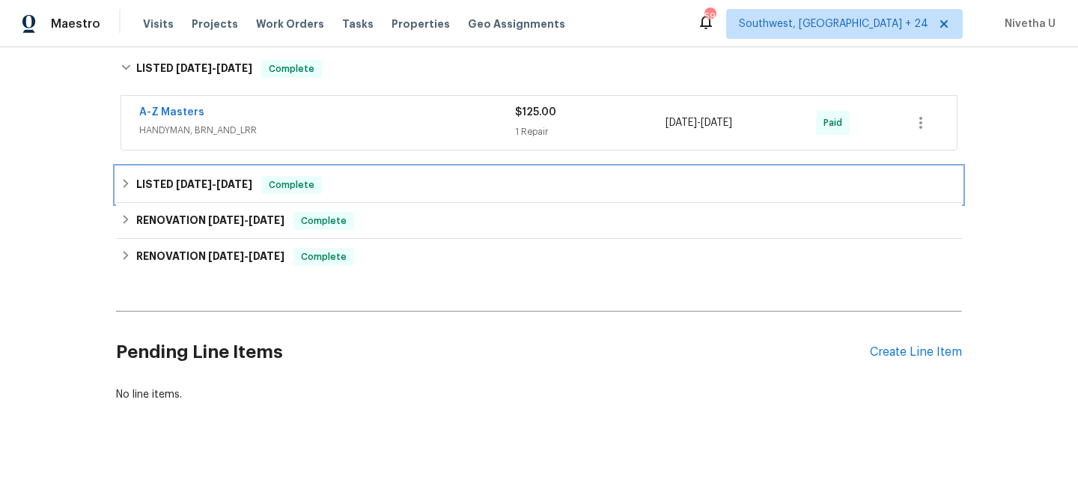
click at [333, 182] on div "LISTED [DATE] - [DATE] Complete" at bounding box center [539, 185] width 837 height 18
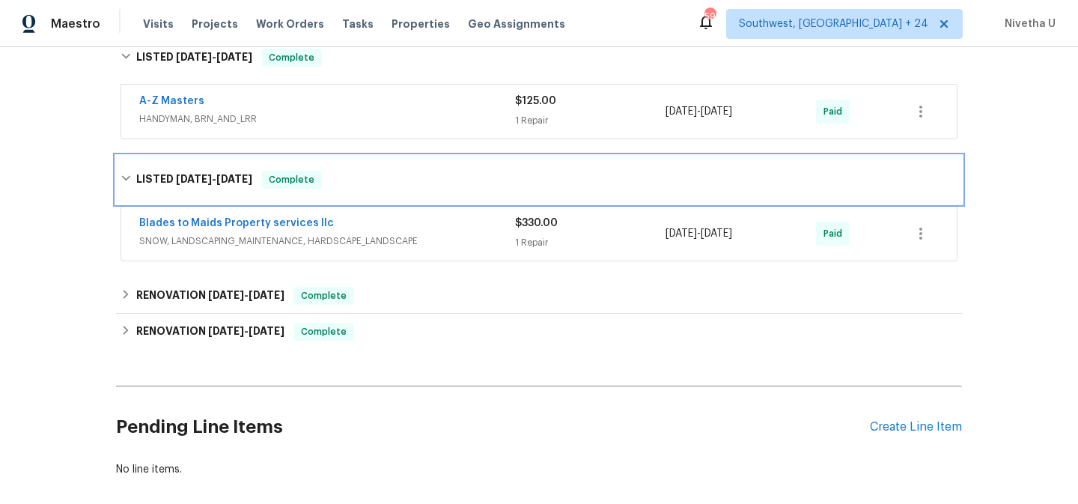
click at [333, 182] on div "LISTED [DATE] - [DATE] Complete" at bounding box center [539, 180] width 837 height 18
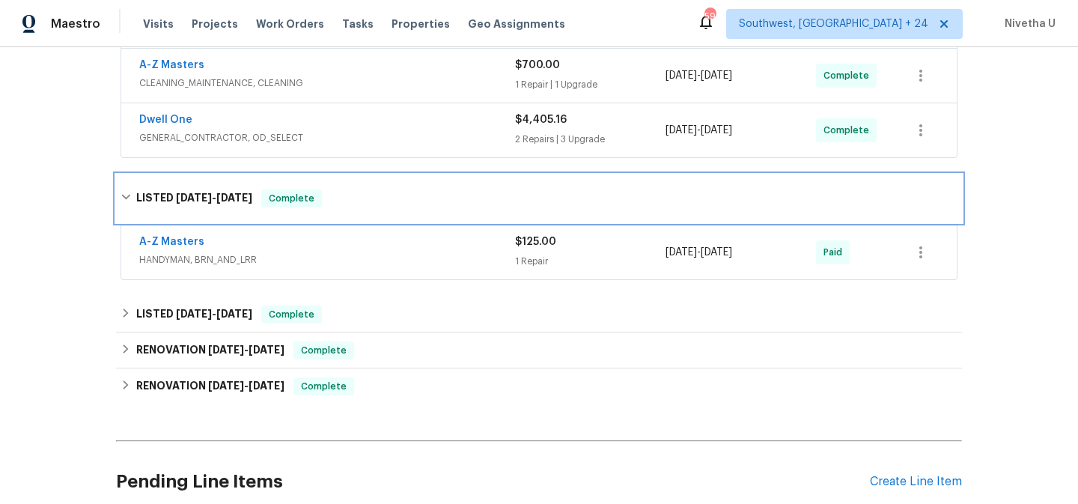
click at [317, 199] on div "LISTED [DATE] - [DATE] Complete" at bounding box center [539, 198] width 837 height 18
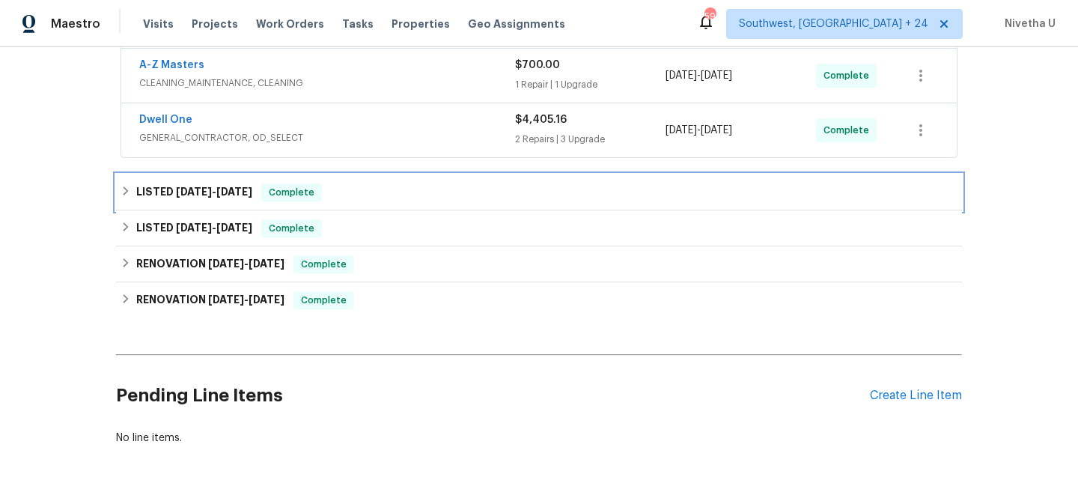
scroll to position [237, 0]
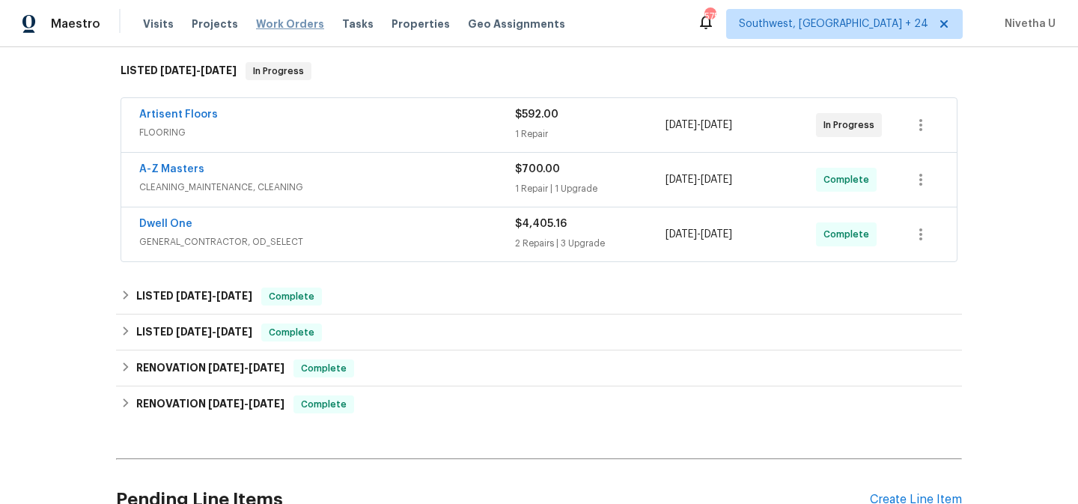
click at [279, 23] on span "Work Orders" at bounding box center [290, 23] width 68 height 15
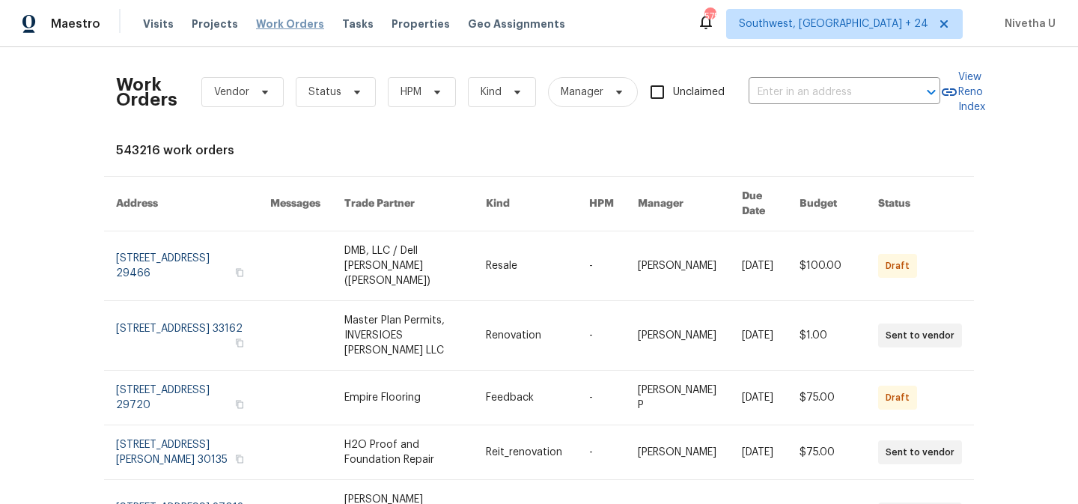
click at [279, 23] on span "Work Orders" at bounding box center [290, 23] width 68 height 15
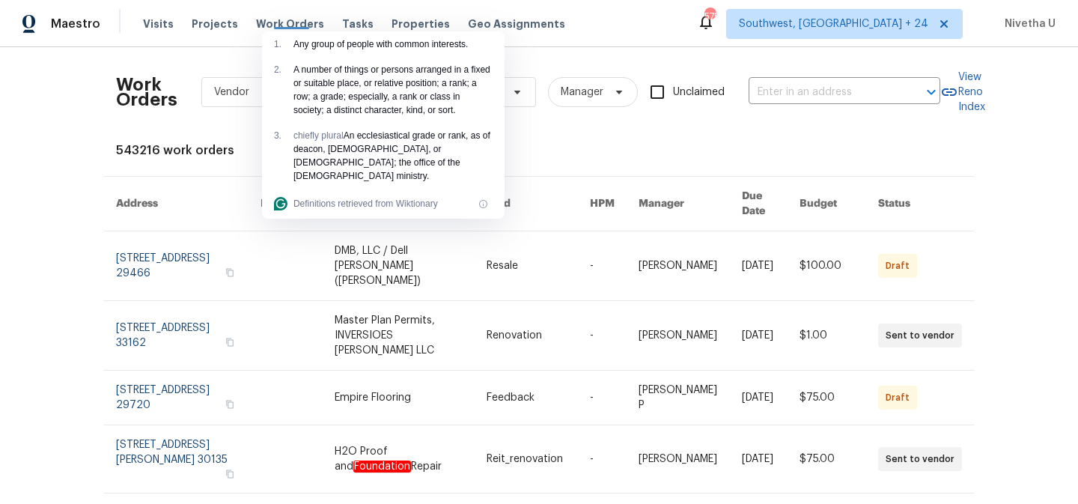
click at [769, 104] on div "Work Orders Vendor Status HPM Kind Manager Unclaimed ​" at bounding box center [528, 92] width 825 height 66
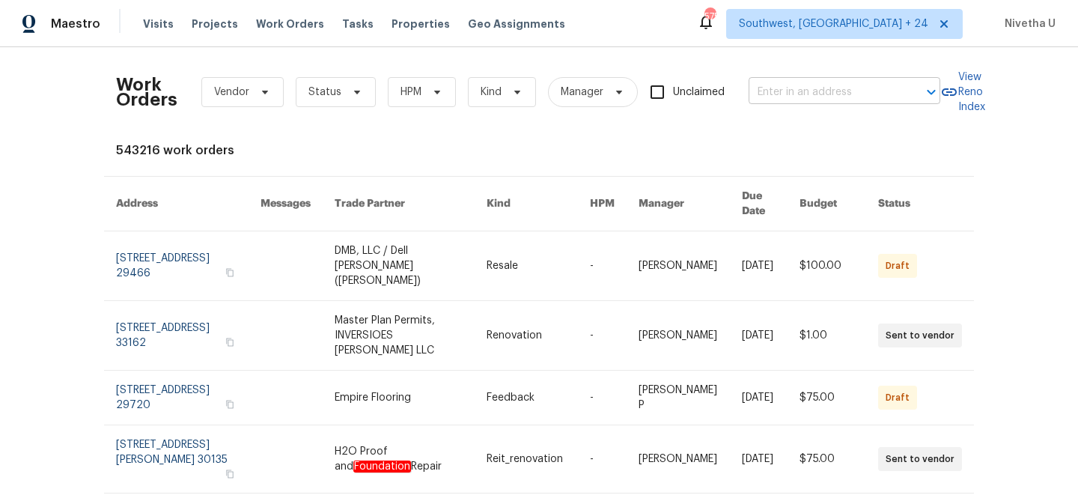
click at [768, 93] on input "text" at bounding box center [824, 92] width 150 height 23
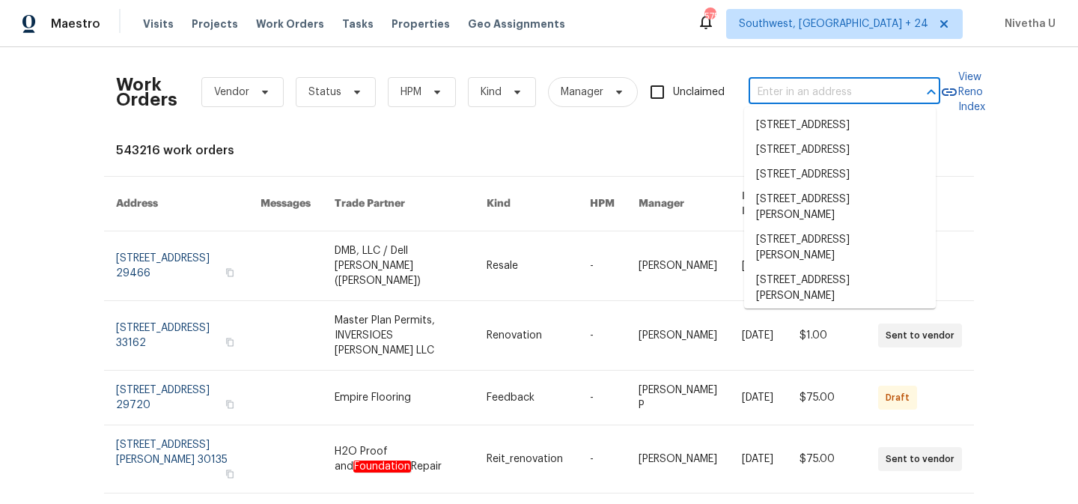
paste input "[STREET_ADDRESS]"
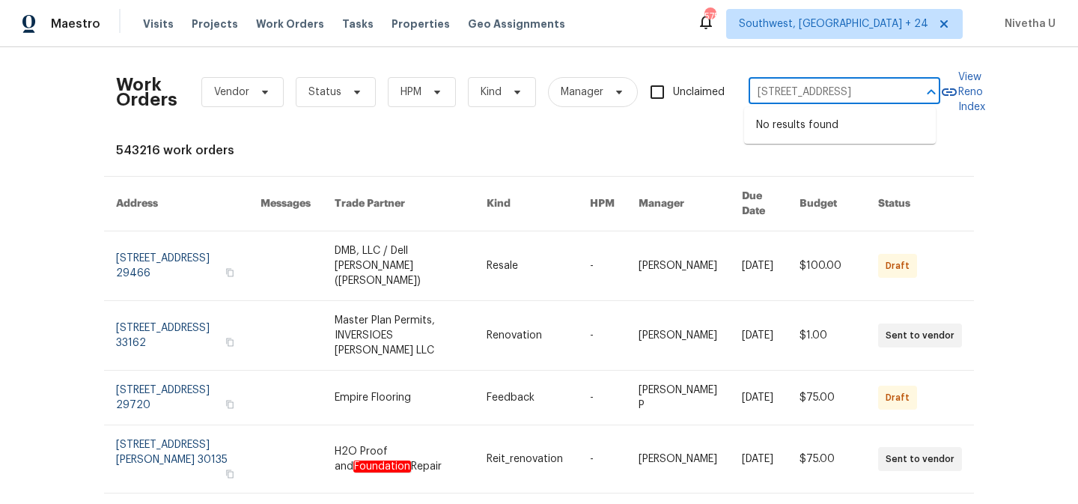
type input "[STREET_ADDRESS]"
click at [878, 24] on span "Southwest, [GEOGRAPHIC_DATA] + 24" at bounding box center [833, 23] width 189 height 15
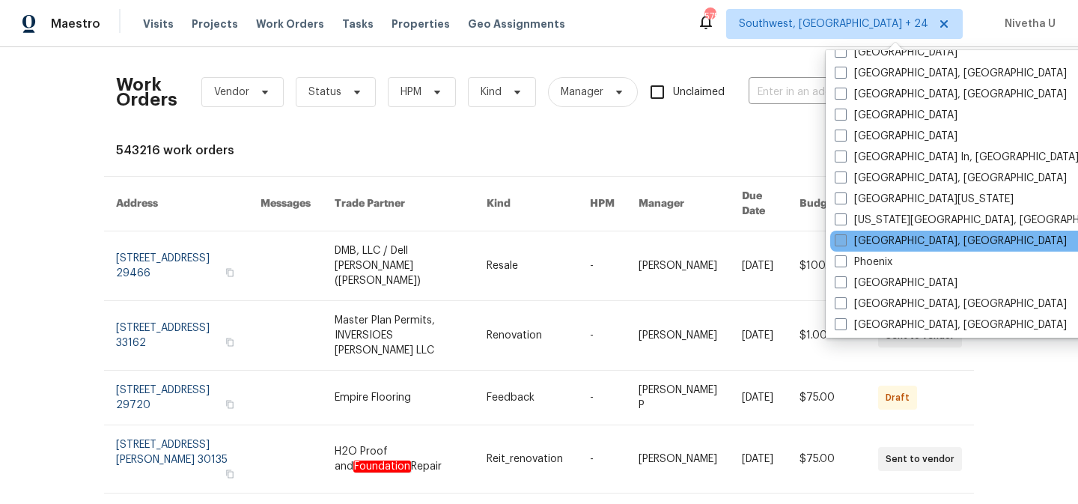
scroll to position [974, 0]
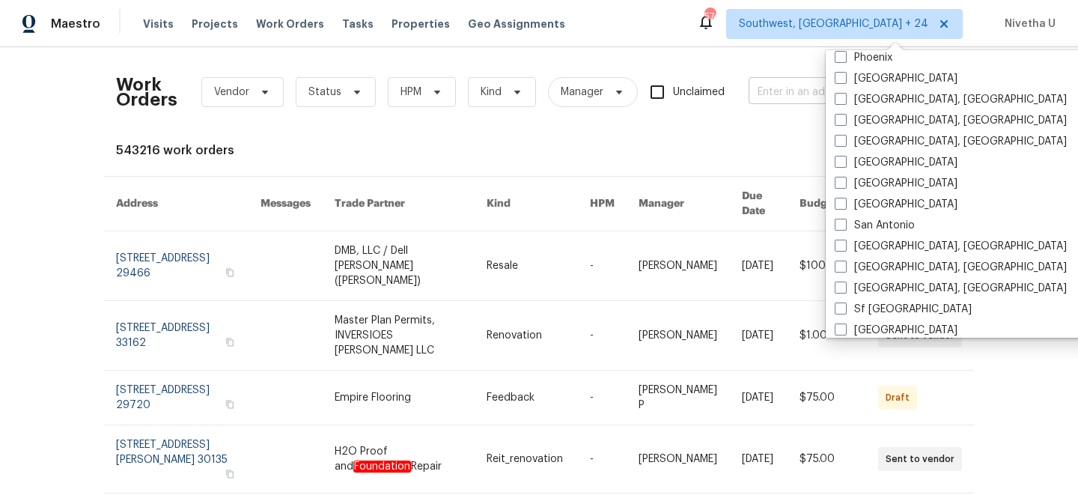
click at [763, 85] on input "text" at bounding box center [824, 92] width 150 height 23
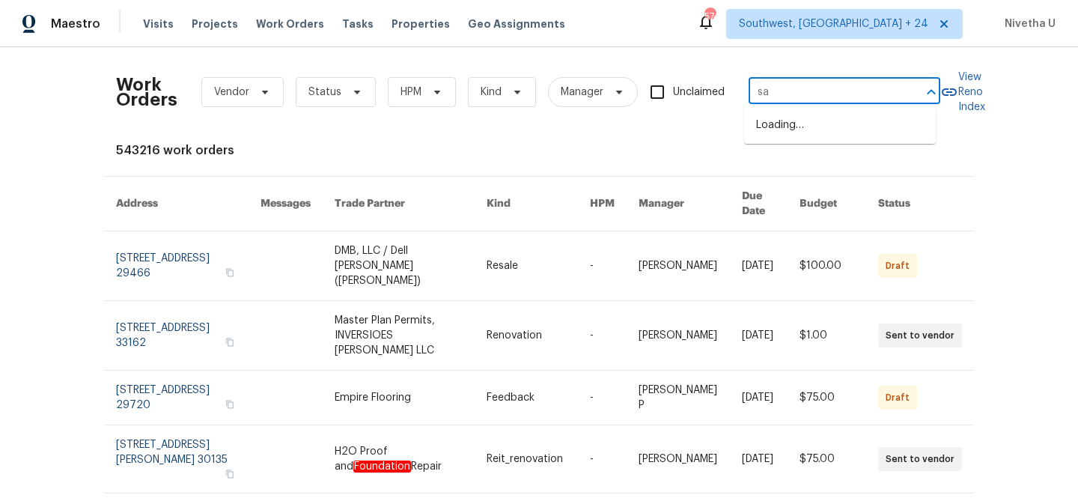
type input "sa"
click at [862, 25] on span "Southwest, [GEOGRAPHIC_DATA] + 24" at bounding box center [833, 23] width 189 height 15
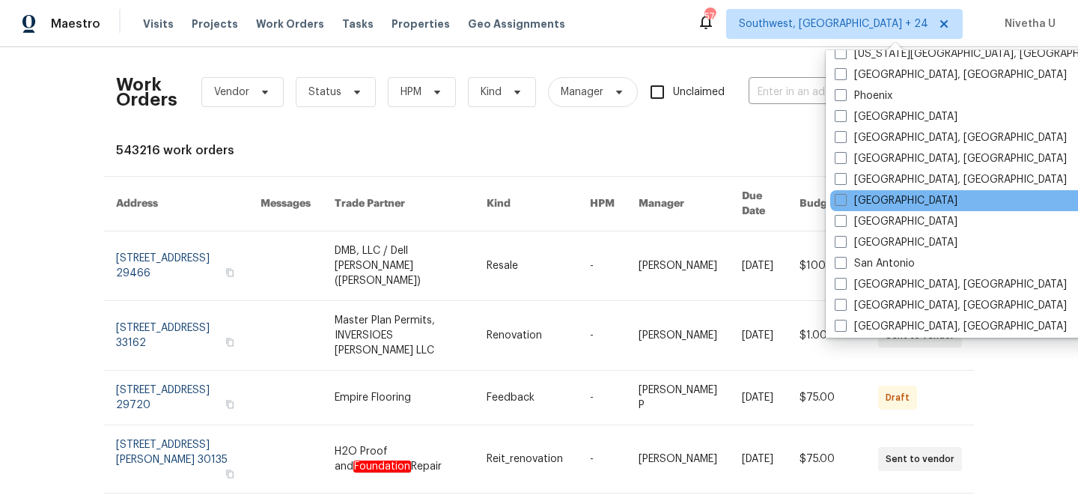
scroll to position [936, 0]
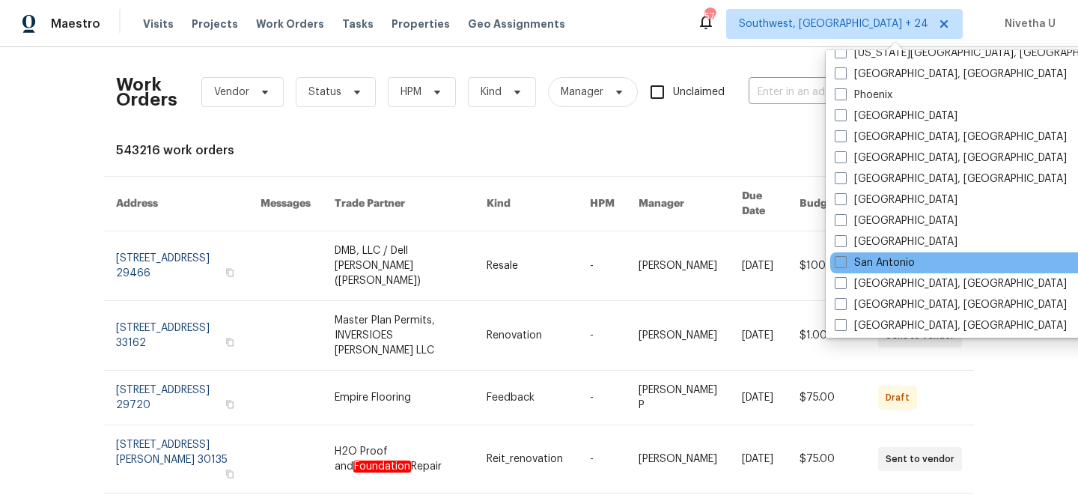
click at [867, 254] on div "San Antonio" at bounding box center [982, 262] width 302 height 21
click at [838, 264] on span at bounding box center [841, 262] width 12 height 12
click at [838, 264] on input "San Antonio" at bounding box center [840, 260] width 10 height 10
checkbox input "true"
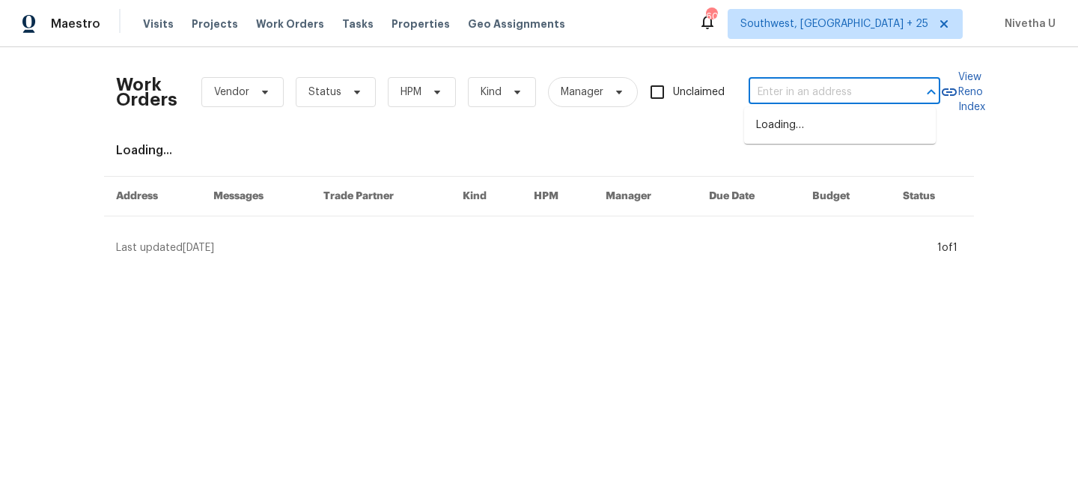
click at [774, 99] on input "text" at bounding box center [824, 92] width 150 height 23
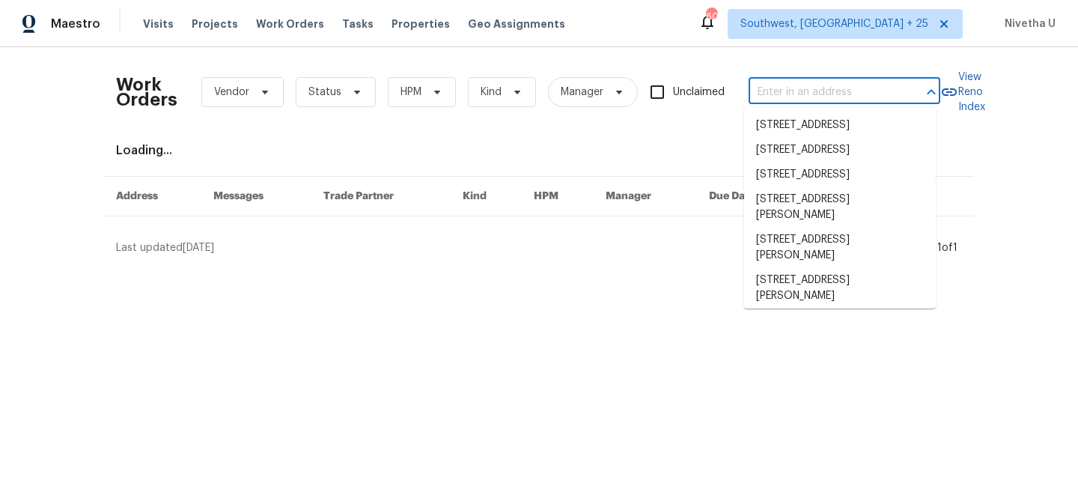
paste input "[STREET_ADDRESS]"
type input "[STREET_ADDRESS]"
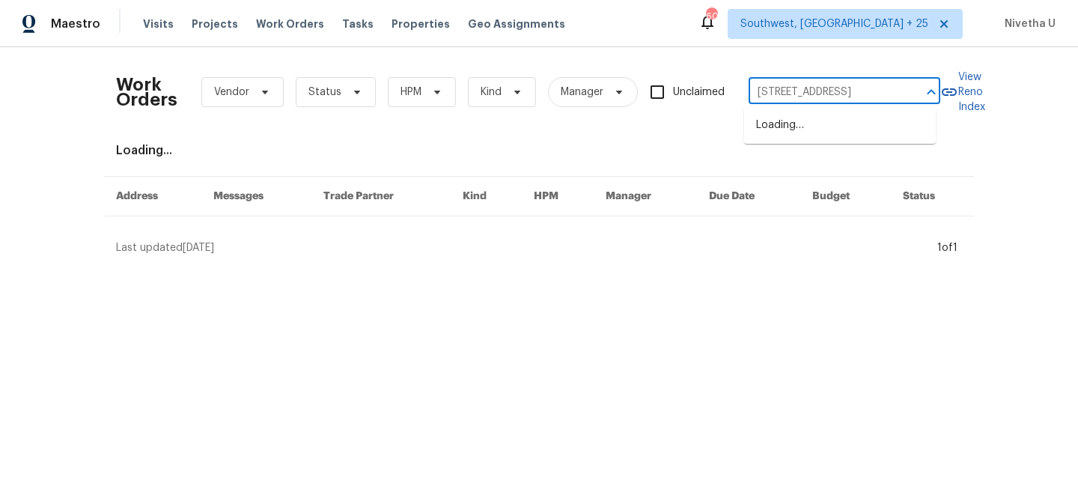
scroll to position [0, 34]
click at [792, 131] on li "[STREET_ADDRESS]" at bounding box center [840, 125] width 192 height 25
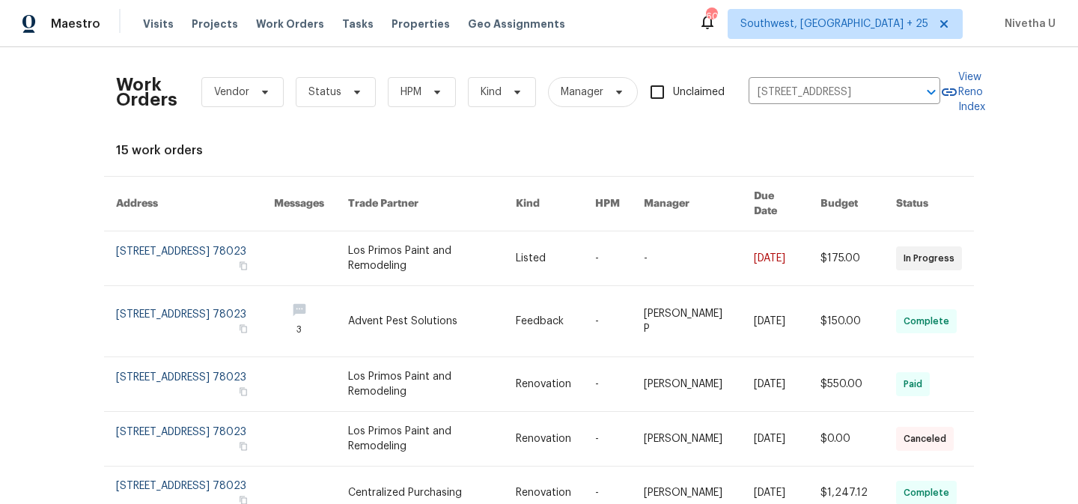
click at [163, 249] on link at bounding box center [195, 258] width 158 height 54
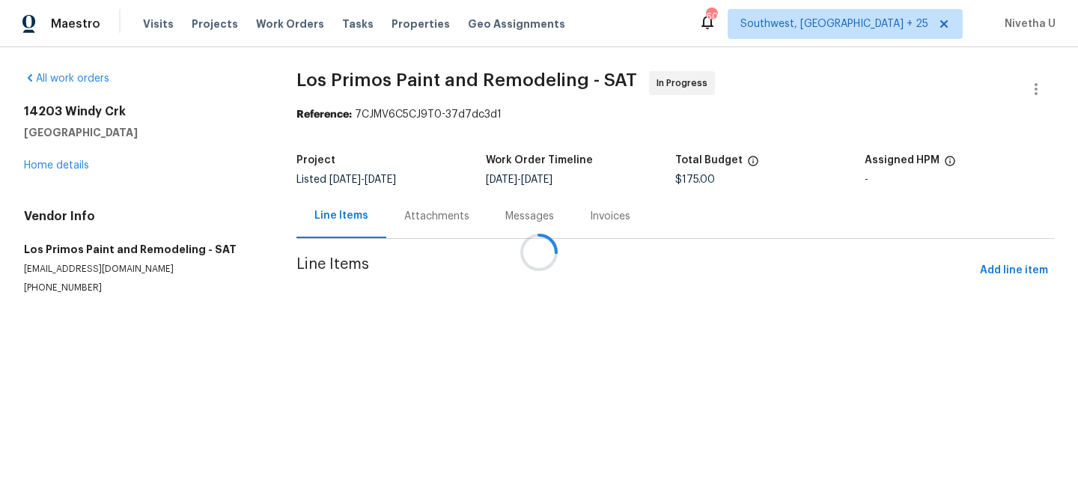
click at [52, 166] on div at bounding box center [539, 252] width 1078 height 504
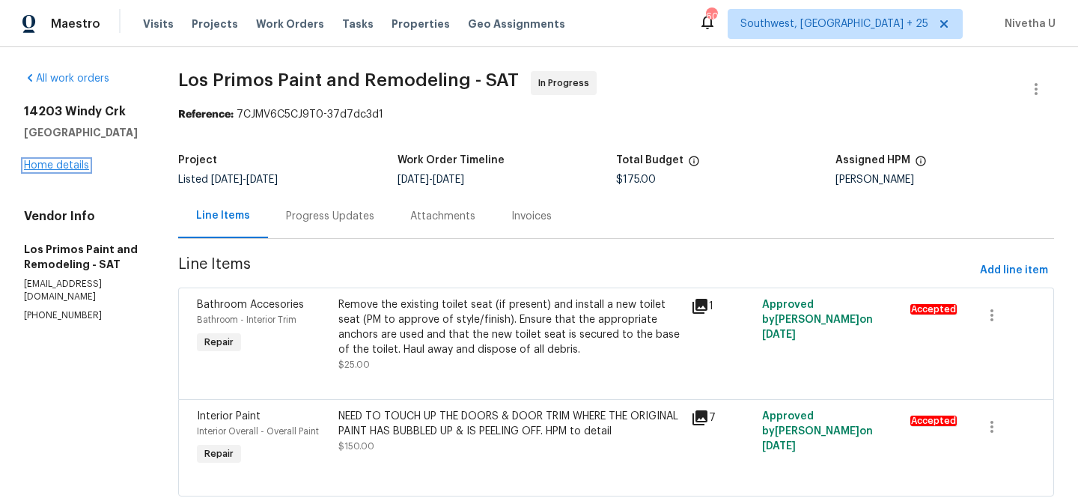
click at [43, 169] on link "Home details" at bounding box center [56, 165] width 65 height 10
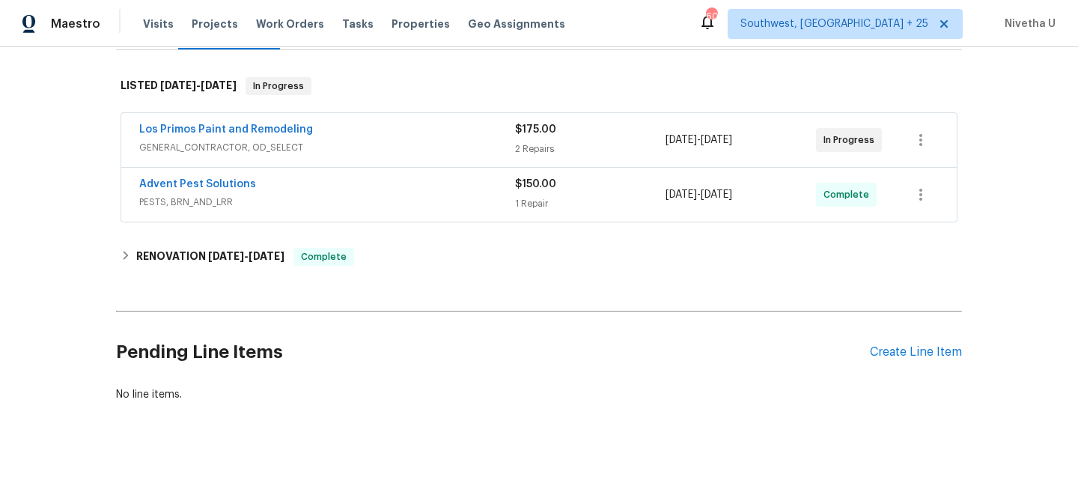
scroll to position [233, 0]
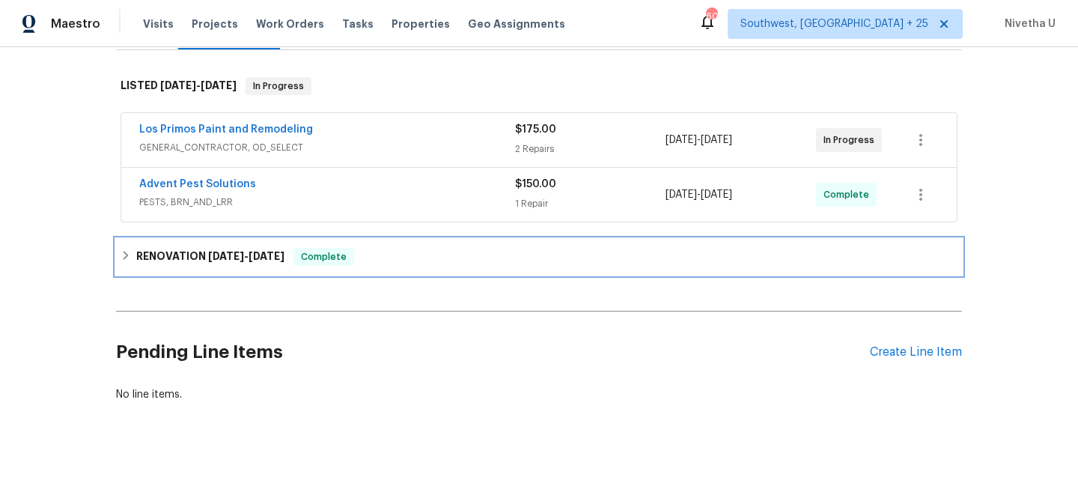
click at [367, 252] on div "RENOVATION [DATE] - [DATE] Complete" at bounding box center [539, 257] width 837 height 18
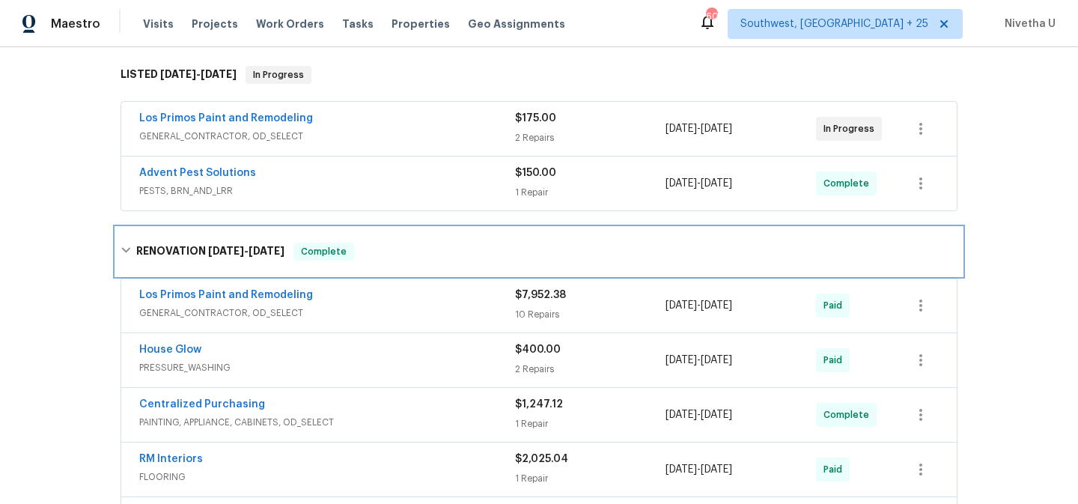
click at [367, 252] on div "RENOVATION [DATE] - [DATE] Complete" at bounding box center [539, 252] width 837 height 18
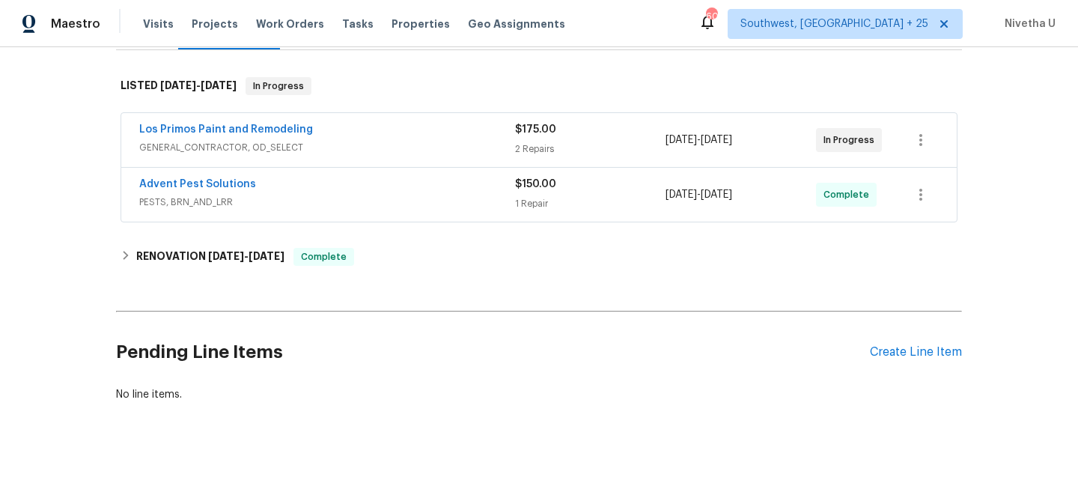
scroll to position [110, 0]
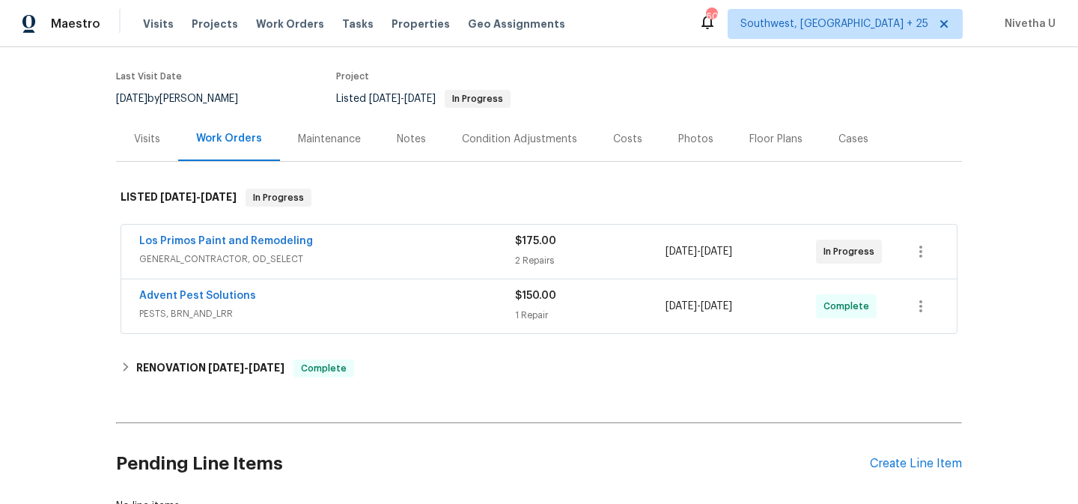
click at [358, 318] on span "PESTS, BRN_AND_LRR" at bounding box center [327, 313] width 376 height 15
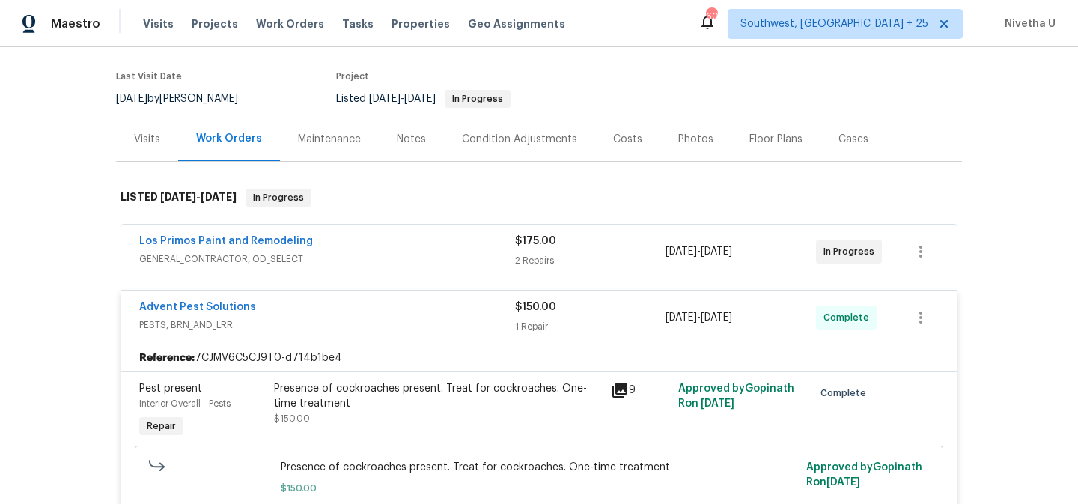
click at [353, 261] on span "GENERAL_CONTRACTOR, OD_SELECT" at bounding box center [327, 259] width 376 height 15
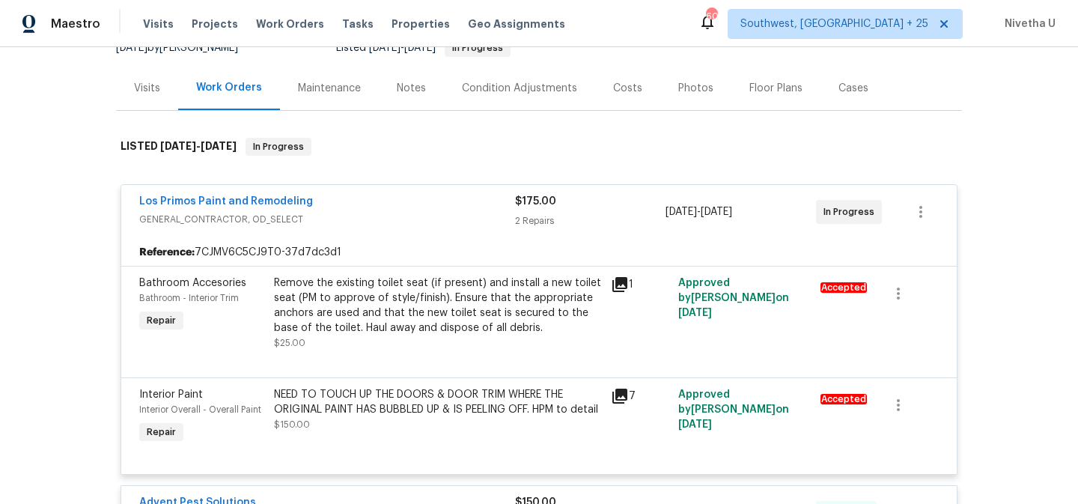
scroll to position [150, 0]
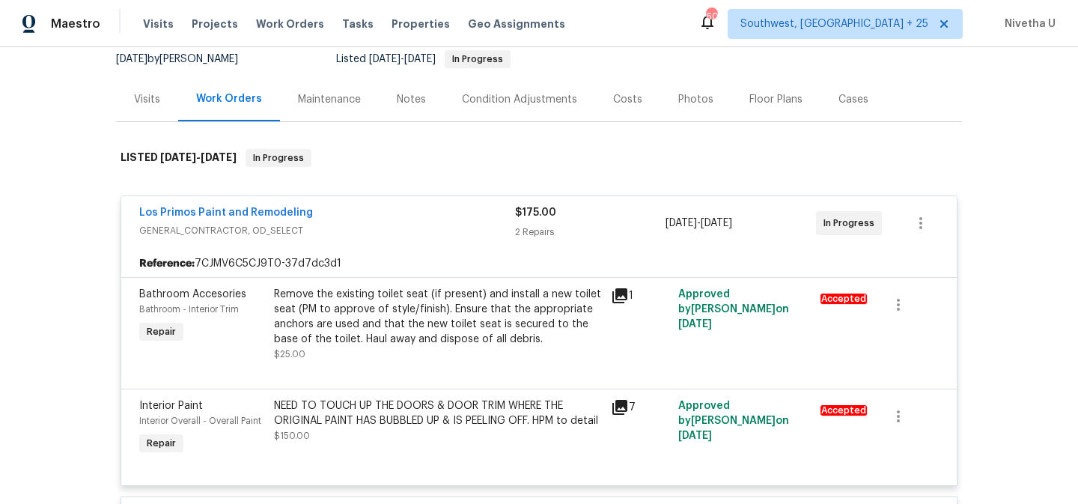
click at [383, 218] on div "Los Primos Paint and Remodeling" at bounding box center [327, 214] width 376 height 18
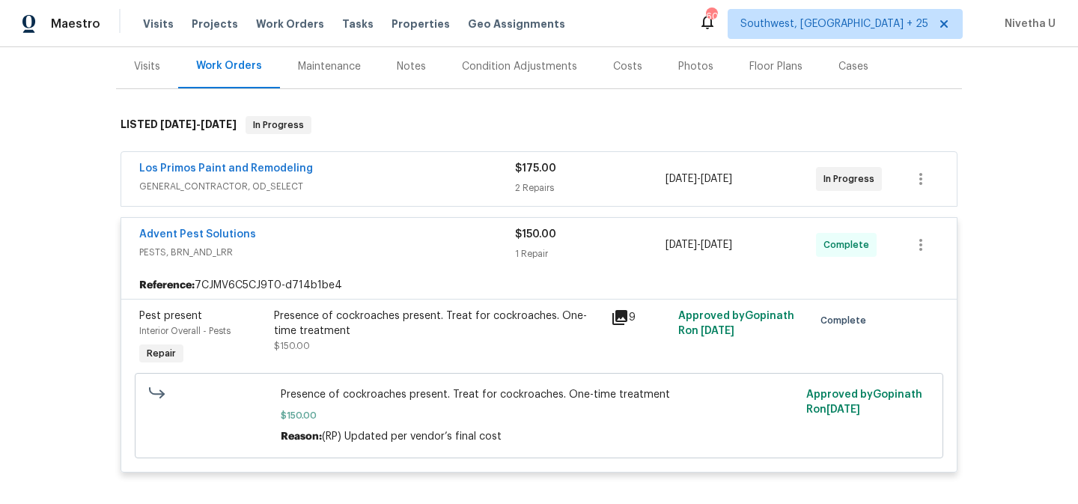
scroll to position [169, 0]
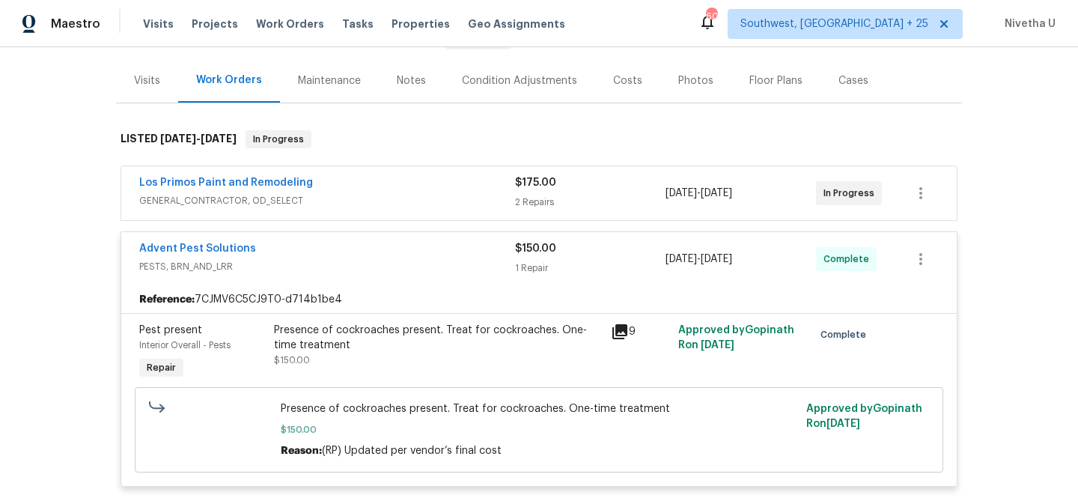
click at [384, 256] on div "Advent Pest Solutions" at bounding box center [327, 250] width 376 height 18
